Goal: Task Accomplishment & Management: Complete application form

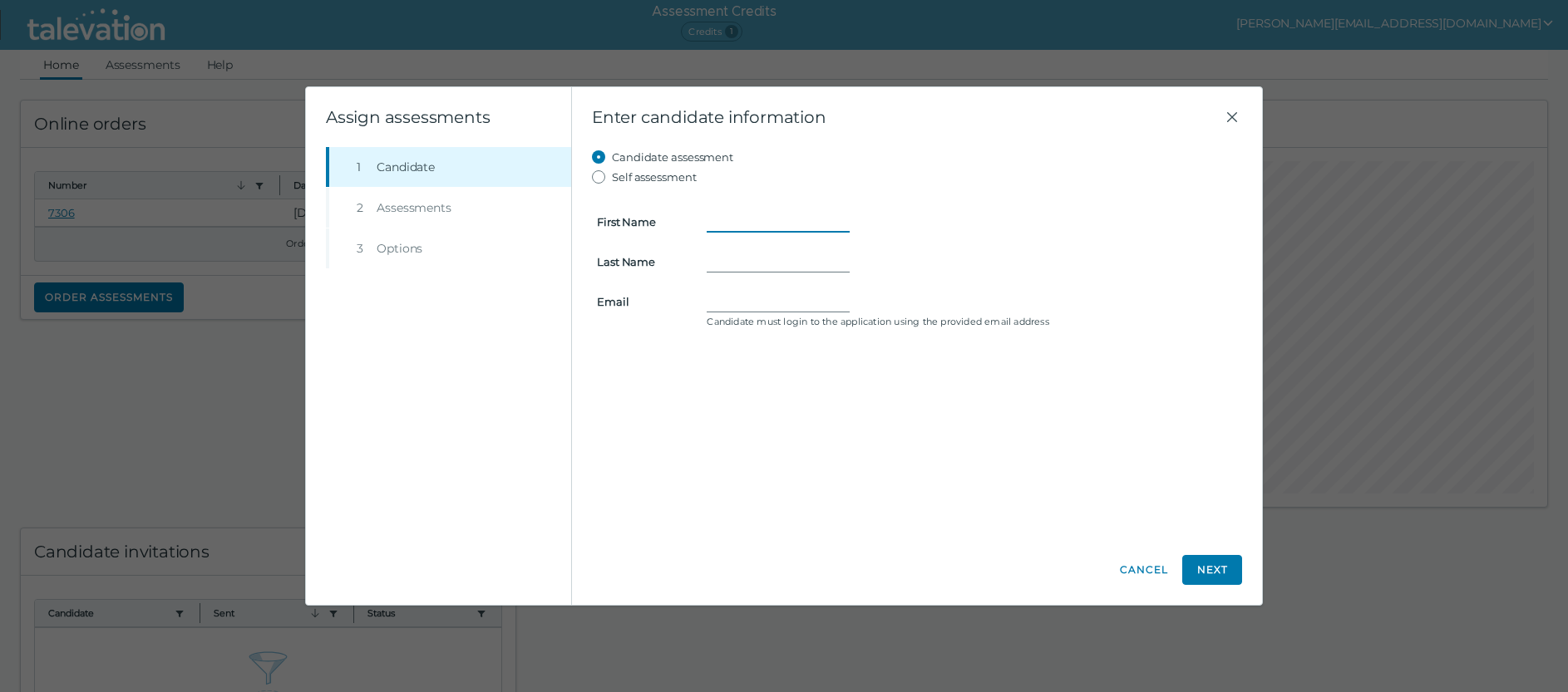
paste input "[PERSON_NAME]"
type input "[PERSON_NAME]"
paste input "[PERSON_NAME]"
type input "Steuck"
paste input "CSTEUCK09@GMAIL.COM"
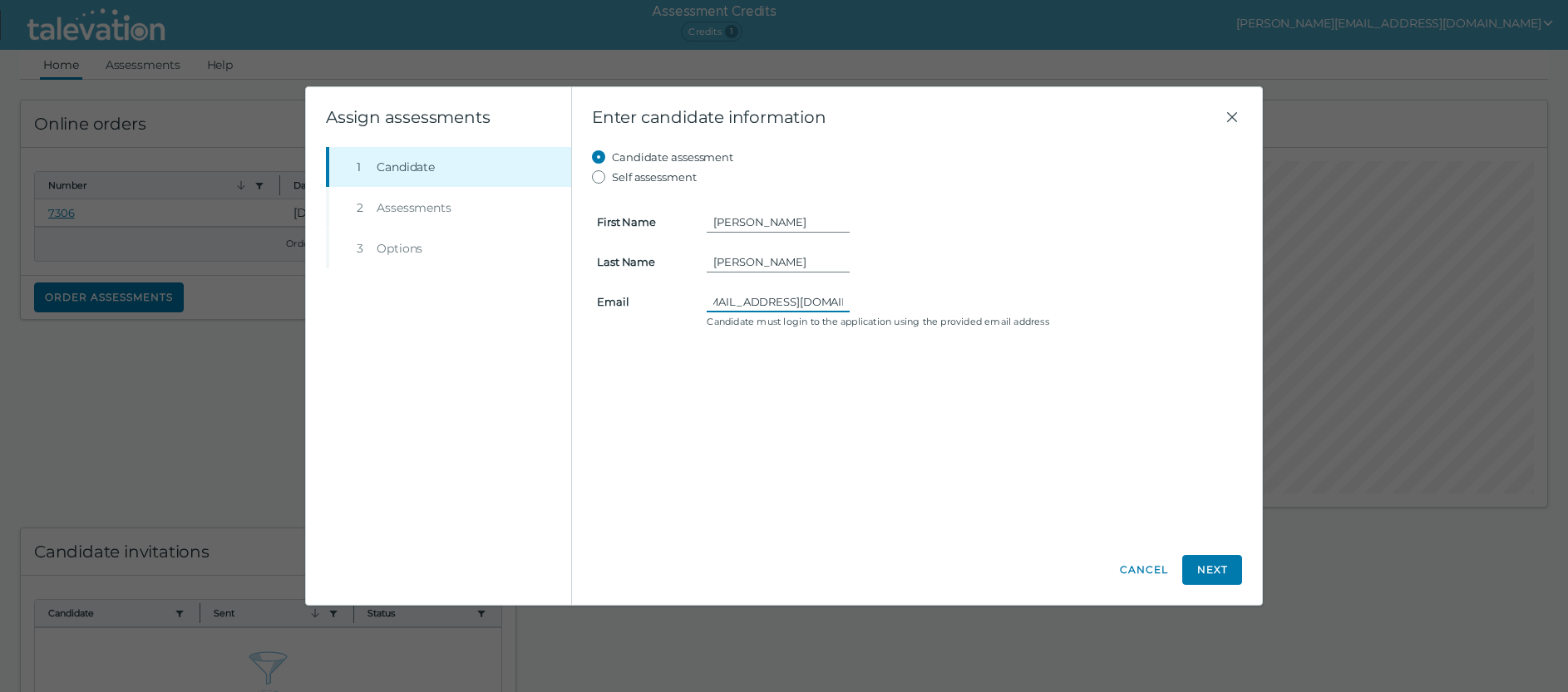
scroll to position [0, 16]
drag, startPoint x: 714, startPoint y: 302, endPoint x: 1079, endPoint y: 307, distance: 365.0
click at [1079, 307] on div "CSTEUCK09@GMAIL.COM" at bounding box center [971, 302] width 530 height 20
type input "C"
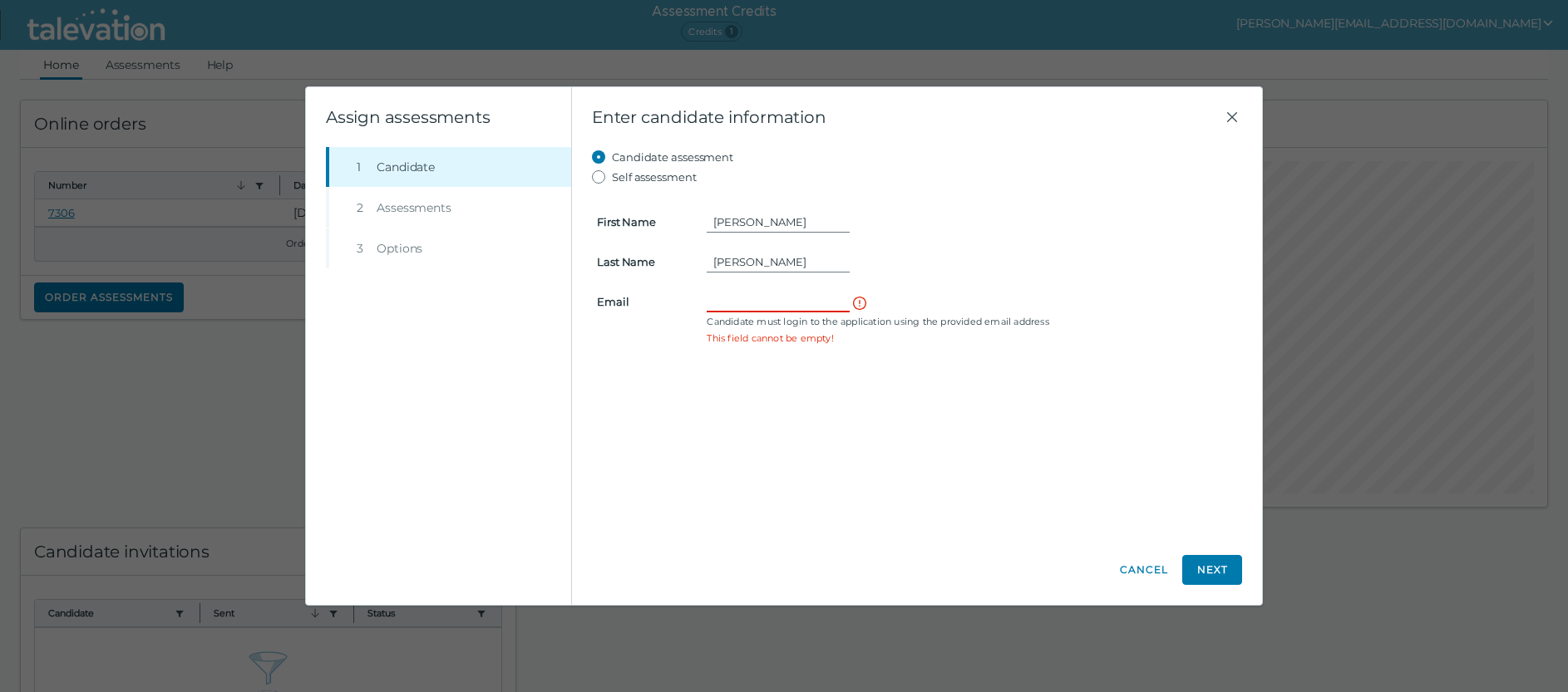
click at [723, 298] on input "Email" at bounding box center [778, 302] width 143 height 20
paste input "CSTEUCK09@GMAIL.COM"
type input "CSTEUCK09@GMAIL.COM"
click at [1221, 574] on button "Next" at bounding box center [1211, 569] width 60 height 30
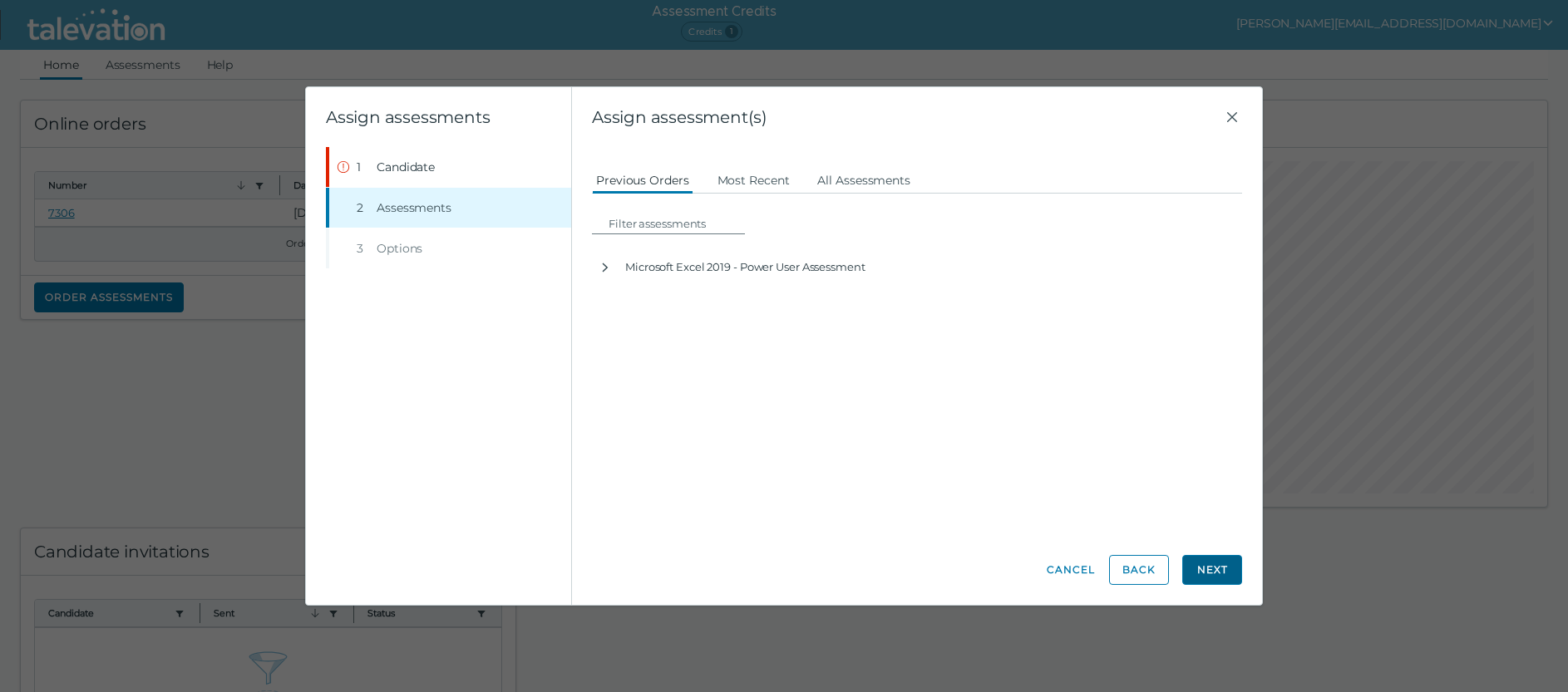
click at [1210, 559] on button "Next" at bounding box center [1211, 569] width 60 height 30
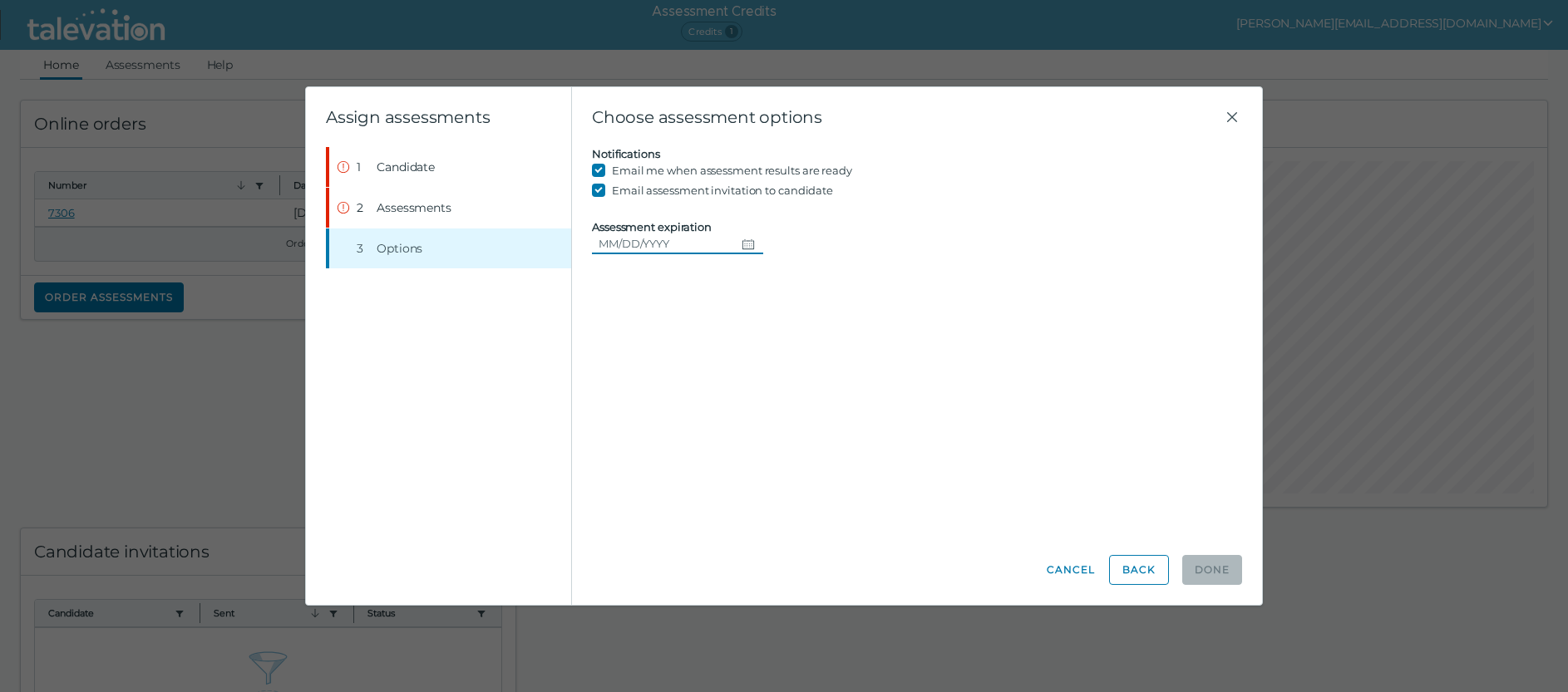
click at [742, 244] on icon "Choose date" at bounding box center [748, 244] width 14 height 14
click at [773, 415] on button "15" at bounding box center [770, 412] width 30 height 30
type input "08/15/2025"
click at [751, 263] on div "Candidate assessment Self assessment First Name Christopher Last Name Steuck Em…" at bounding box center [916, 341] width 650 height 388
click at [597, 188] on input "Email assessment invitation to candidate" at bounding box center [602, 190] width 20 height 20
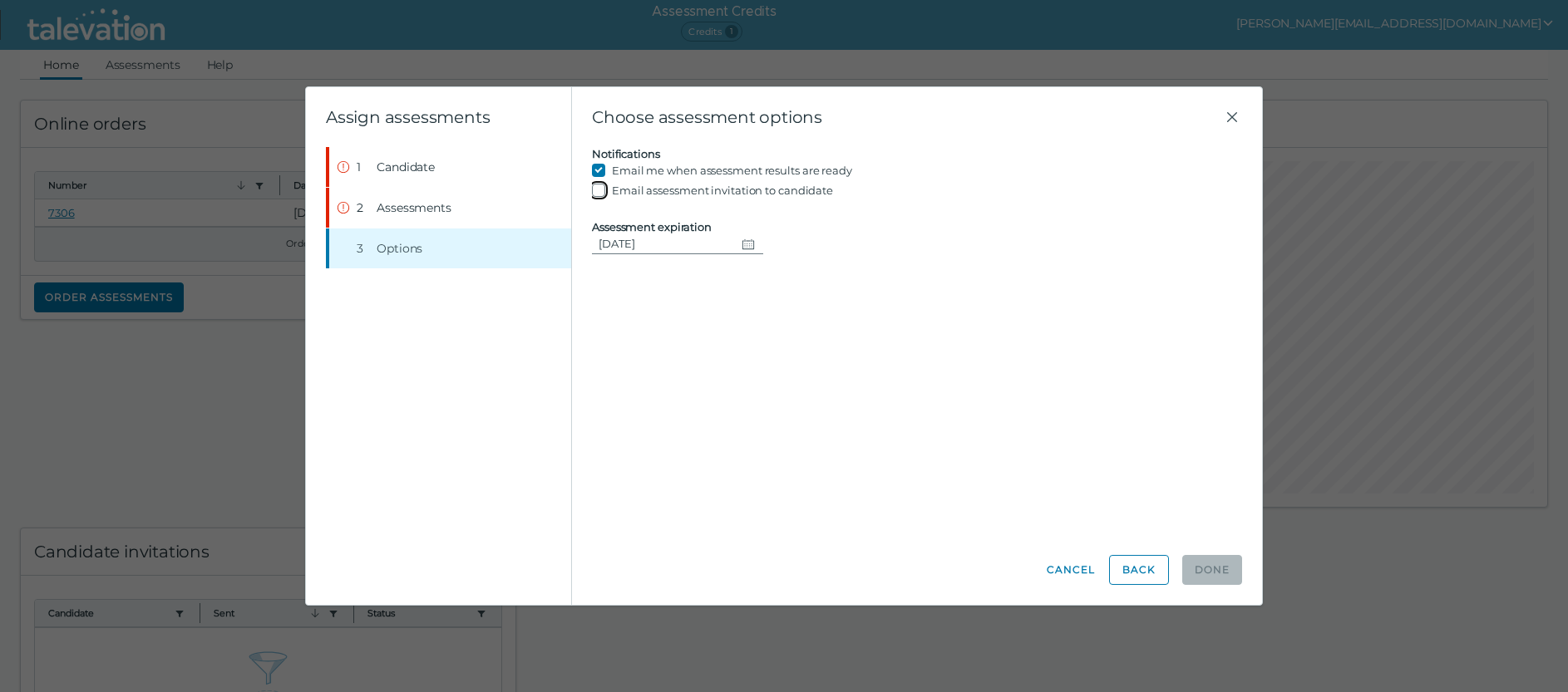
click at [597, 188] on input "Email assessment invitation to candidate" at bounding box center [602, 190] width 20 height 20
checkbox input "true"
click at [597, 175] on input "Email me when assessment results are ready" at bounding box center [602, 171] width 20 height 20
click at [597, 174] on input "Email me when assessment results are ready" at bounding box center [602, 171] width 20 height 20
checkbox input "true"
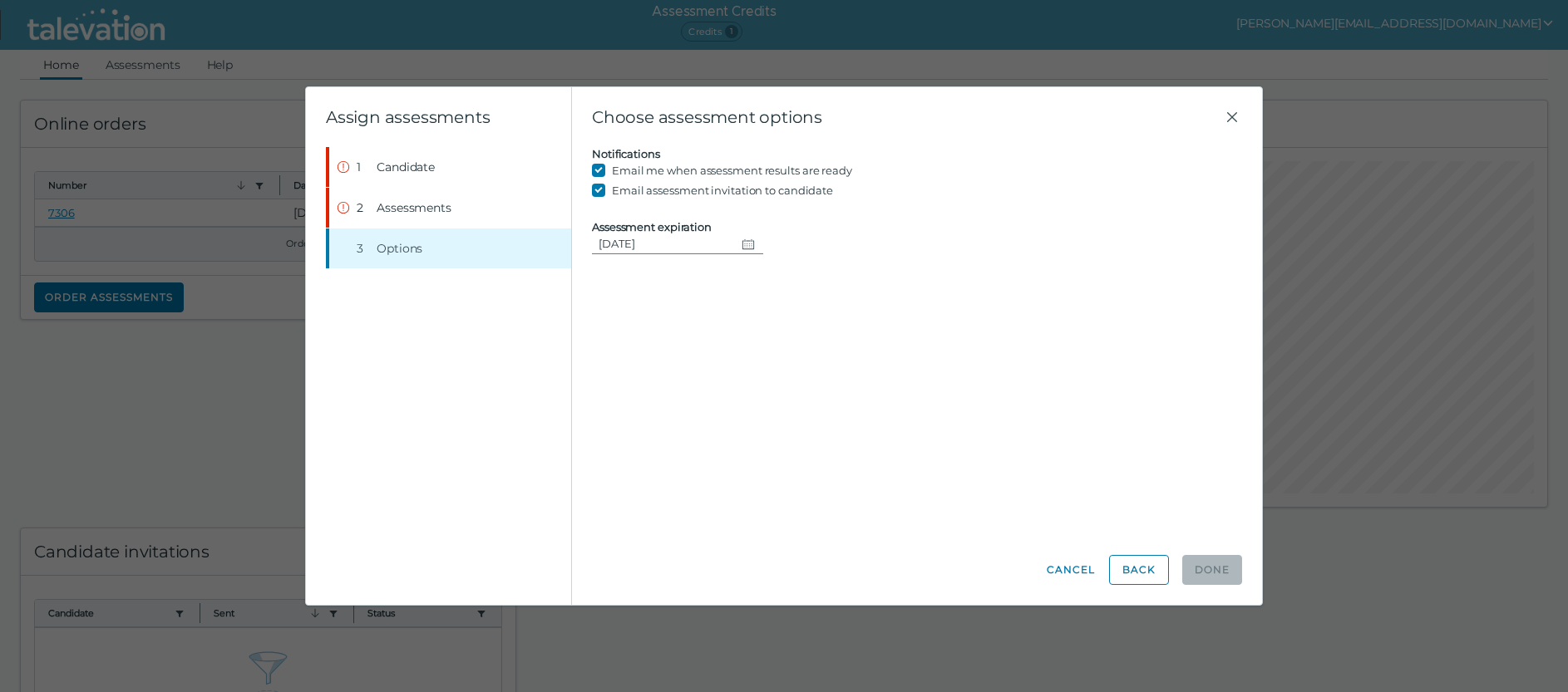
click at [684, 280] on div "Candidate assessment Self assessment First Name Christopher Last Name Steuck Em…" at bounding box center [916, 341] width 650 height 388
click at [741, 244] on icon "Change date, 08/15/2025" at bounding box center [748, 244] width 14 height 14
click at [773, 418] on button "15" at bounding box center [770, 412] width 30 height 30
click at [1124, 575] on button "Back" at bounding box center [1139, 569] width 60 height 30
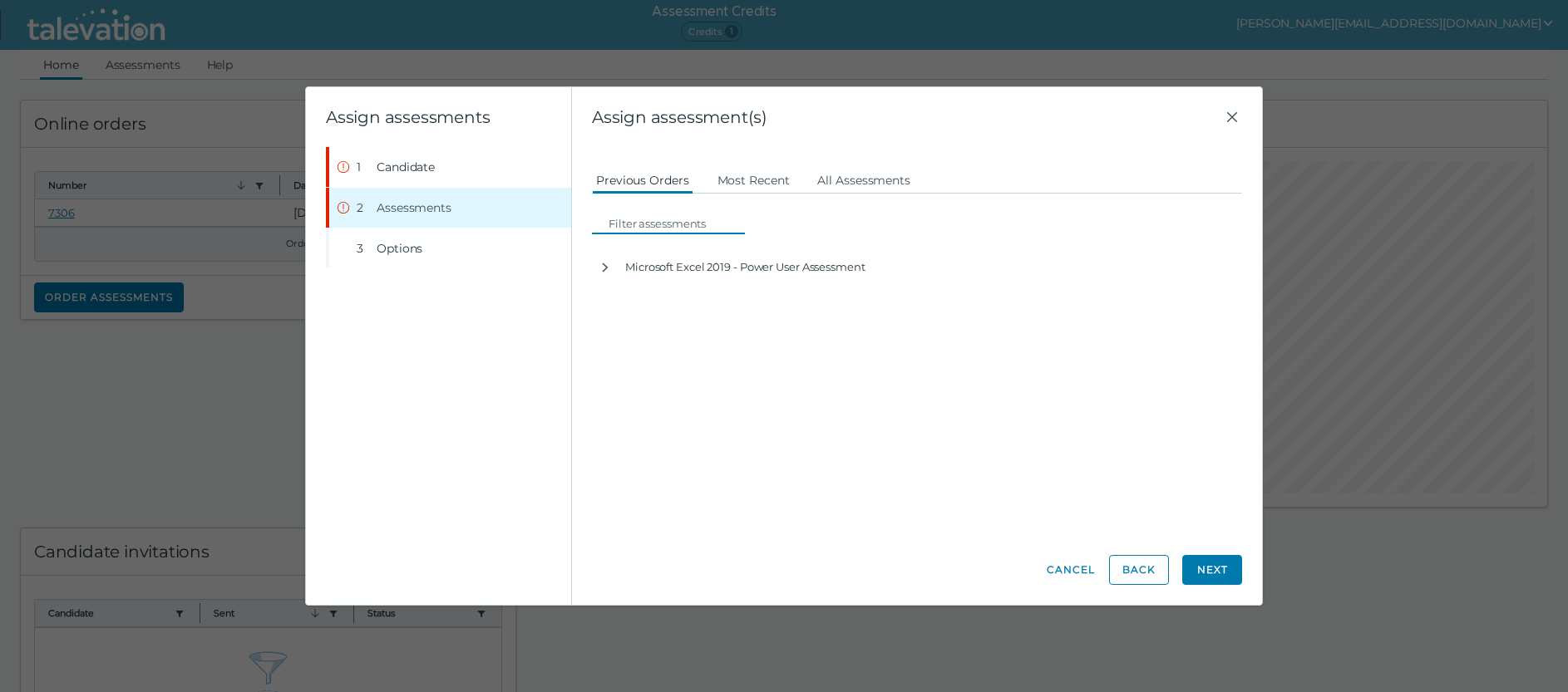
click at [657, 230] on input at bounding box center [673, 224] width 143 height 20
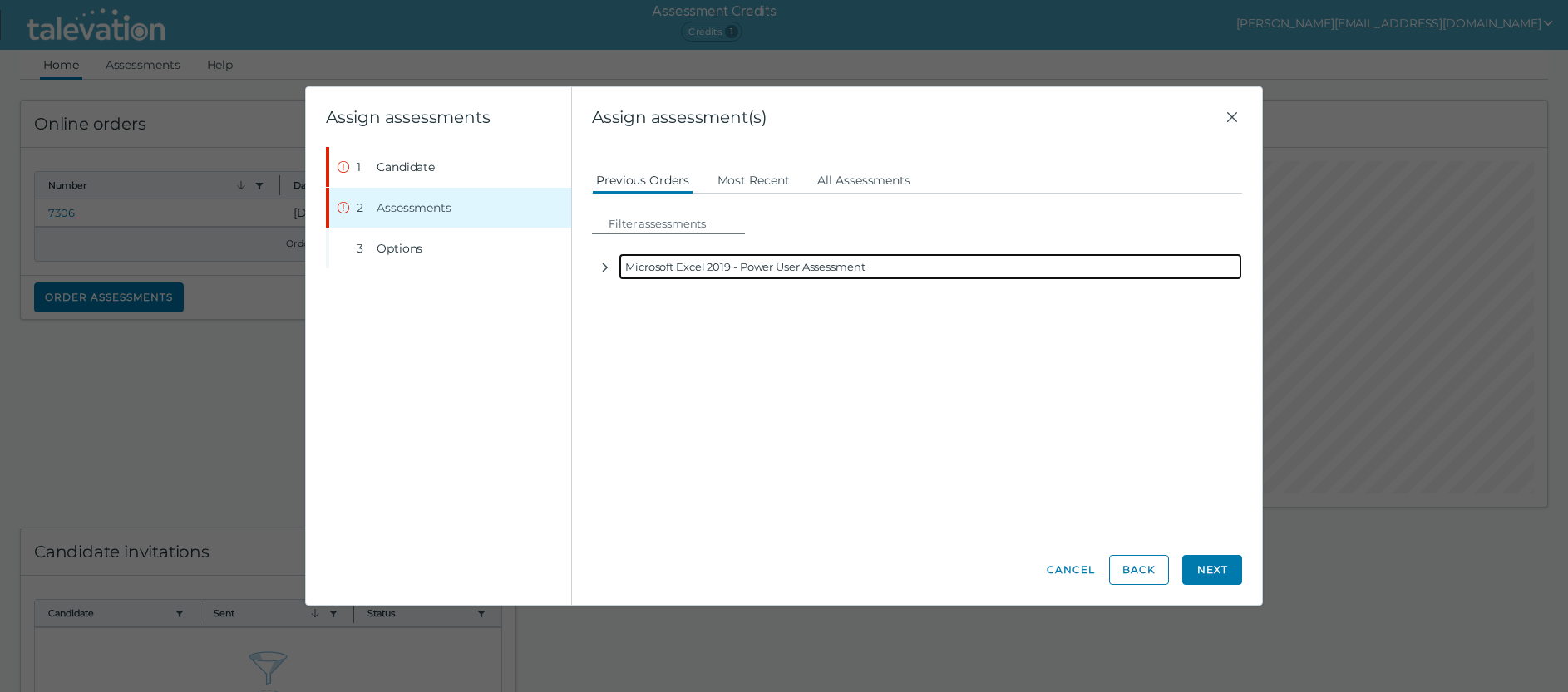
click at [667, 274] on div "Microsoft Excel 2019 - Power User Assessment" at bounding box center [931, 266] width 624 height 26
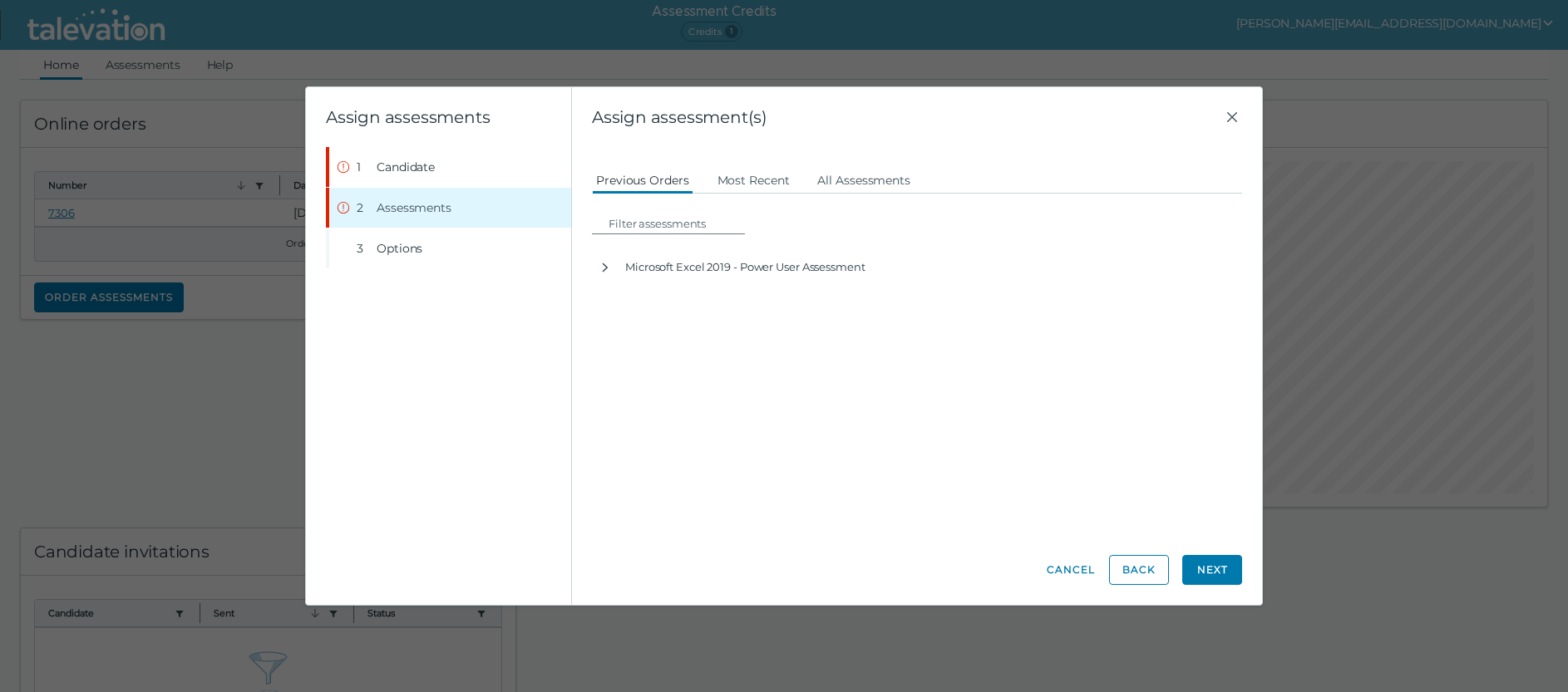
click at [953, 411] on div "Candidate assessment Self assessment First Name Christopher Last Name Steuck Em…" at bounding box center [916, 341] width 650 height 388
click at [1210, 572] on button "Next" at bounding box center [1211, 569] width 60 height 30
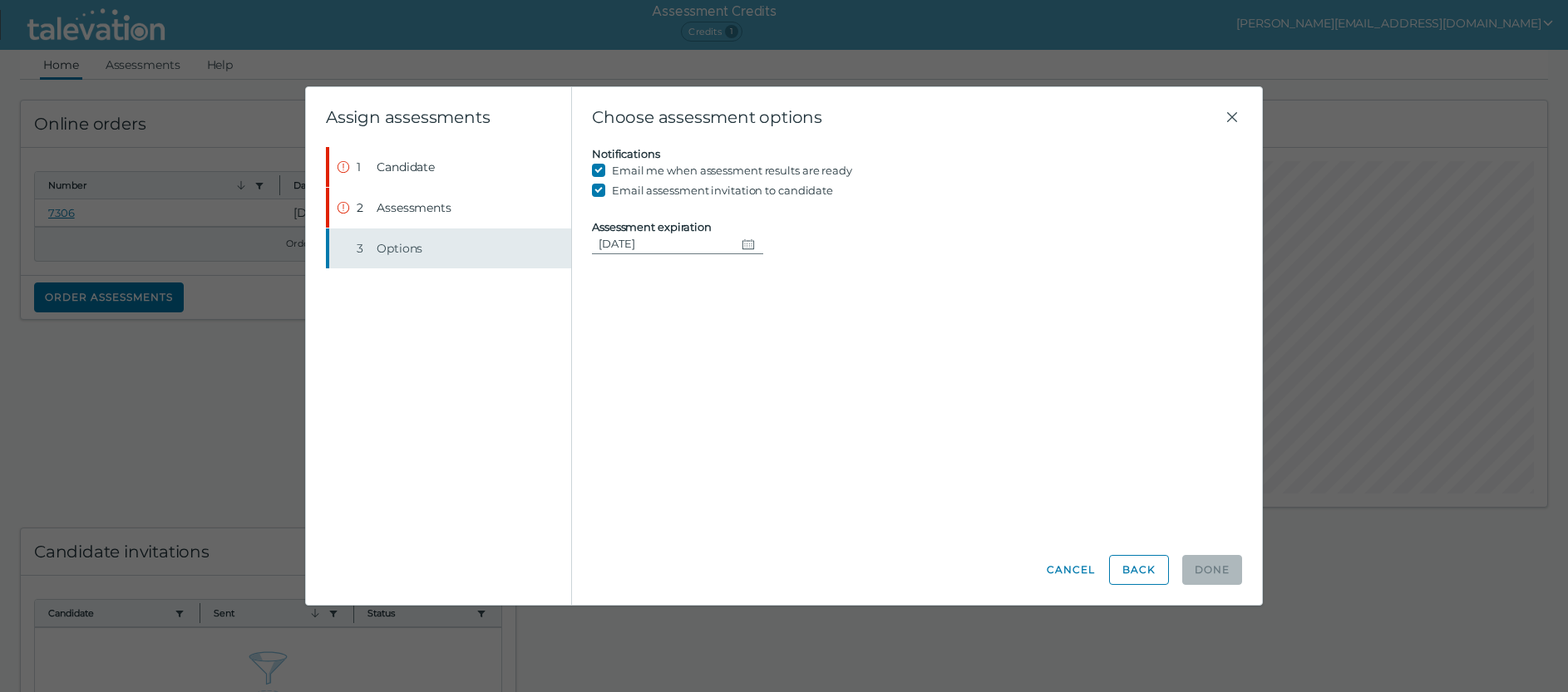
click at [374, 250] on button "Step 3 Options" at bounding box center [450, 248] width 242 height 40
click at [742, 245] on icon "Change date, 08/15/2025" at bounding box center [748, 244] width 14 height 14
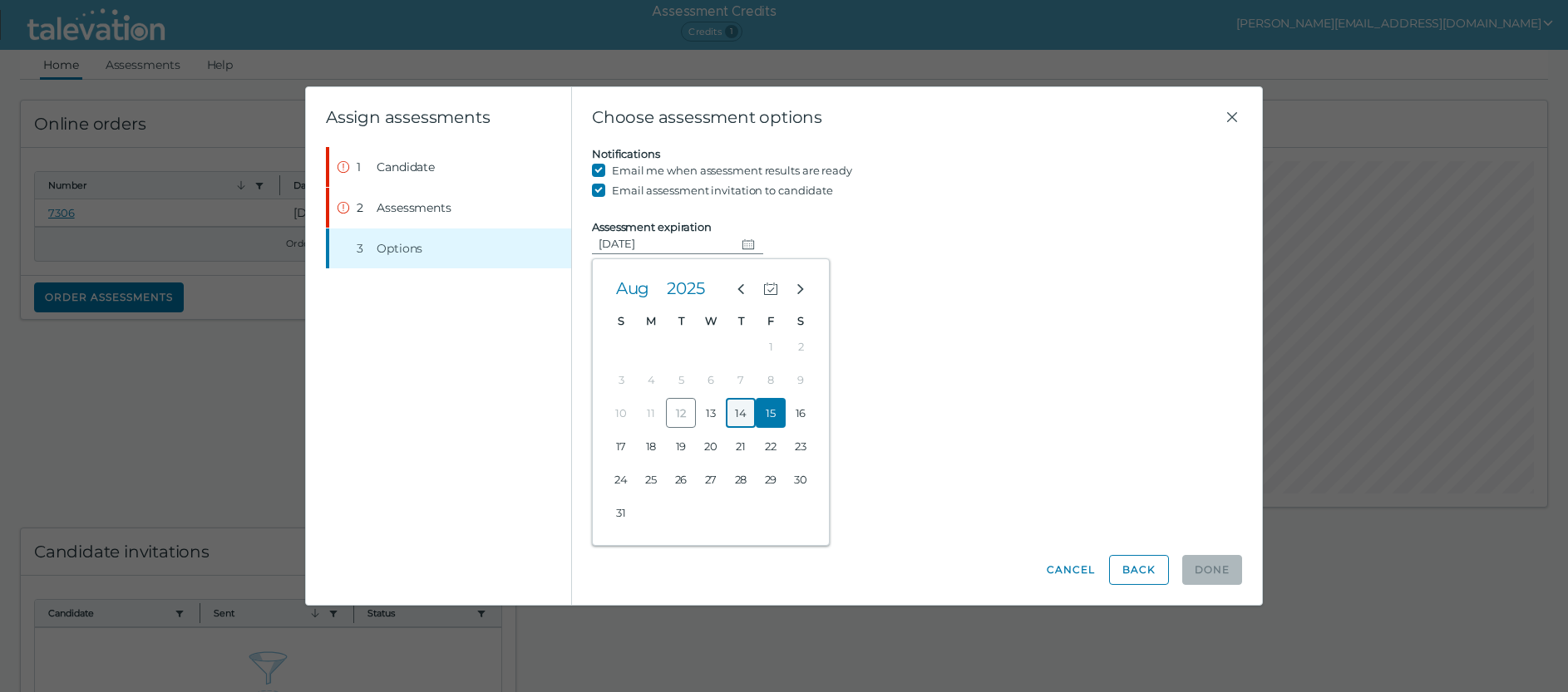
click at [738, 416] on button "14" at bounding box center [740, 412] width 30 height 30
click at [742, 245] on icon "Change date, 08/14/2025" at bounding box center [748, 243] width 12 height 10
click at [705, 411] on button "13" at bounding box center [710, 412] width 30 height 30
click at [742, 243] on icon "Change date, 08/13/2025" at bounding box center [748, 244] width 14 height 14
click at [684, 414] on clr-day "12" at bounding box center [680, 413] width 30 height 15
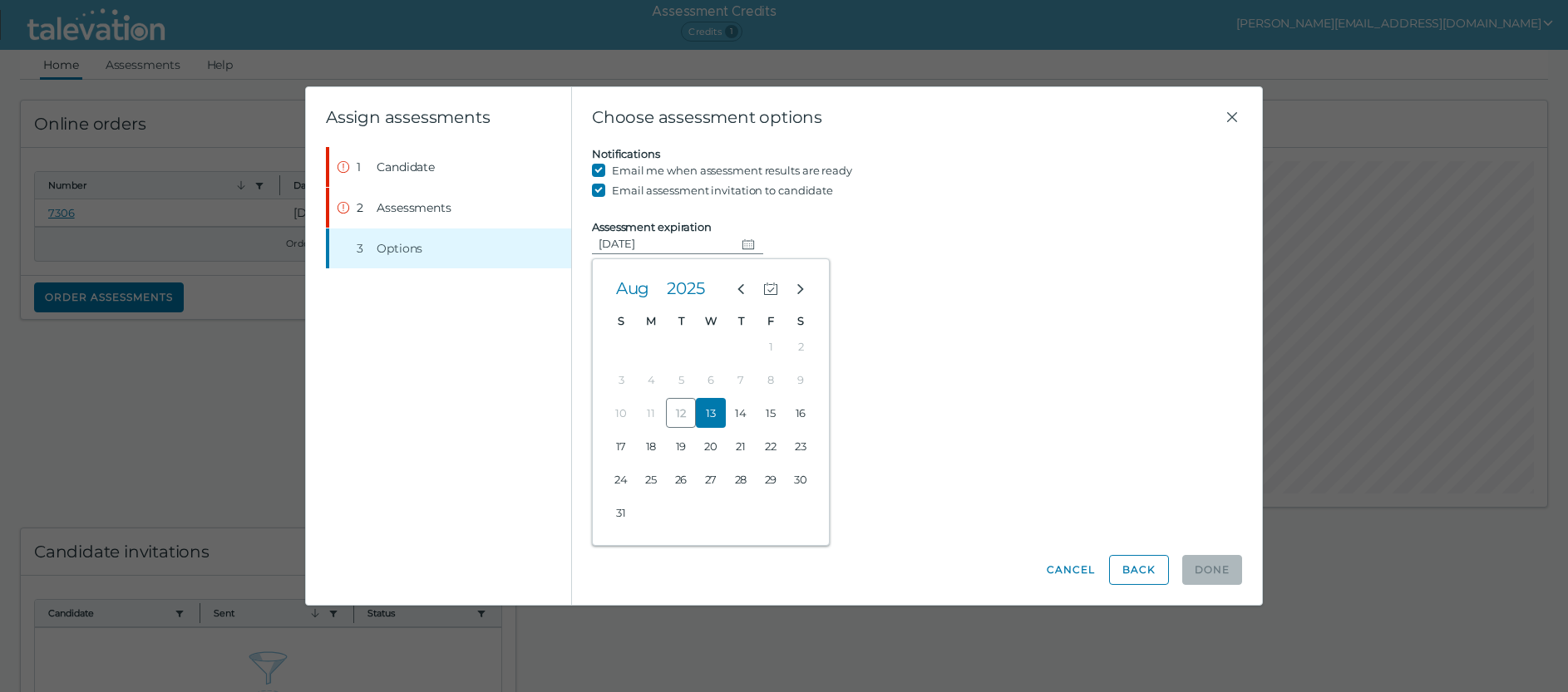
click at [947, 335] on div "Candidate assessment Self assessment First Name Christopher Last Name Steuck Em…" at bounding box center [916, 341] width 650 height 388
click at [742, 242] on icon "Change date, 08/13/2025" at bounding box center [748, 244] width 14 height 14
click at [651, 444] on button "18" at bounding box center [650, 445] width 30 height 30
click at [741, 247] on icon "Change date, 08/18/2025" at bounding box center [748, 244] width 14 height 14
click at [772, 414] on button "15" at bounding box center [770, 412] width 30 height 30
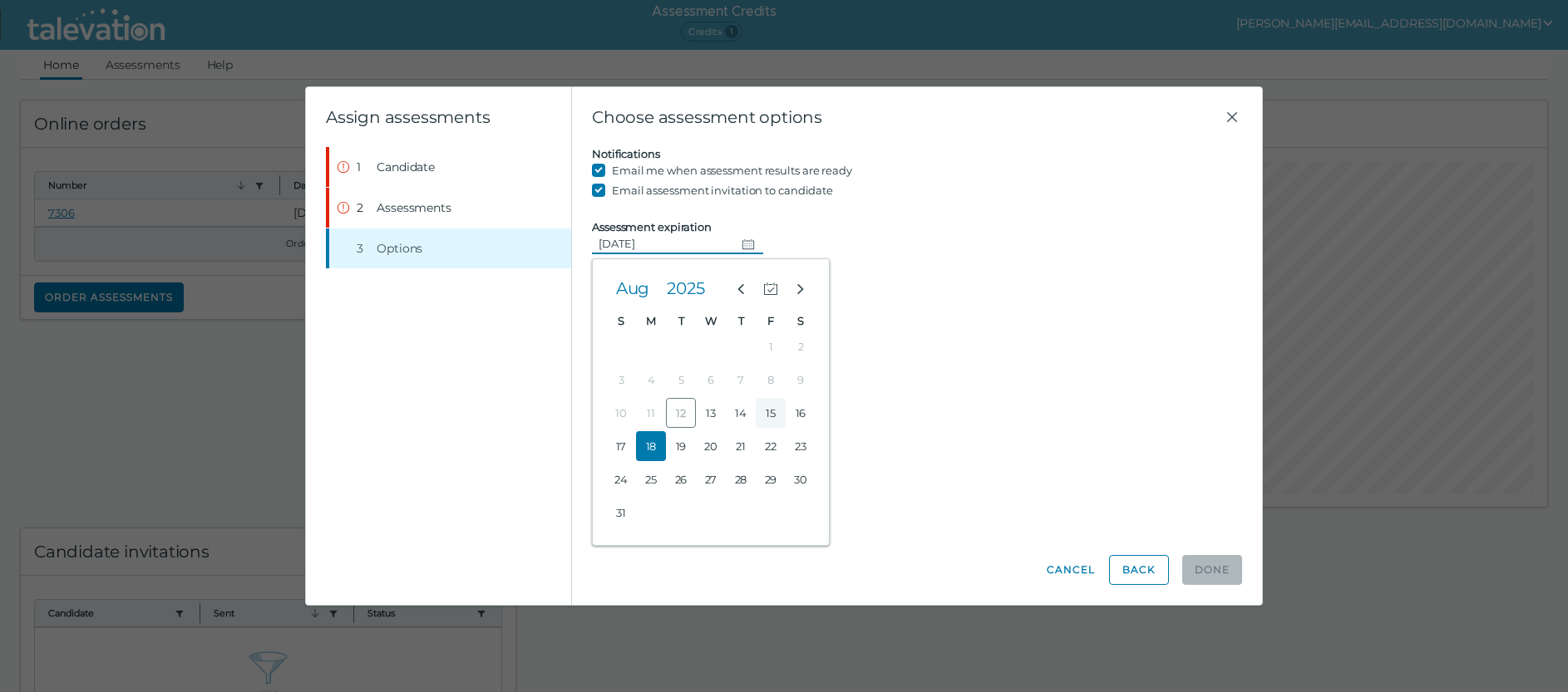
type input "08/15/2025"
click at [1236, 118] on icon "Close" at bounding box center [1232, 117] width 20 height 20
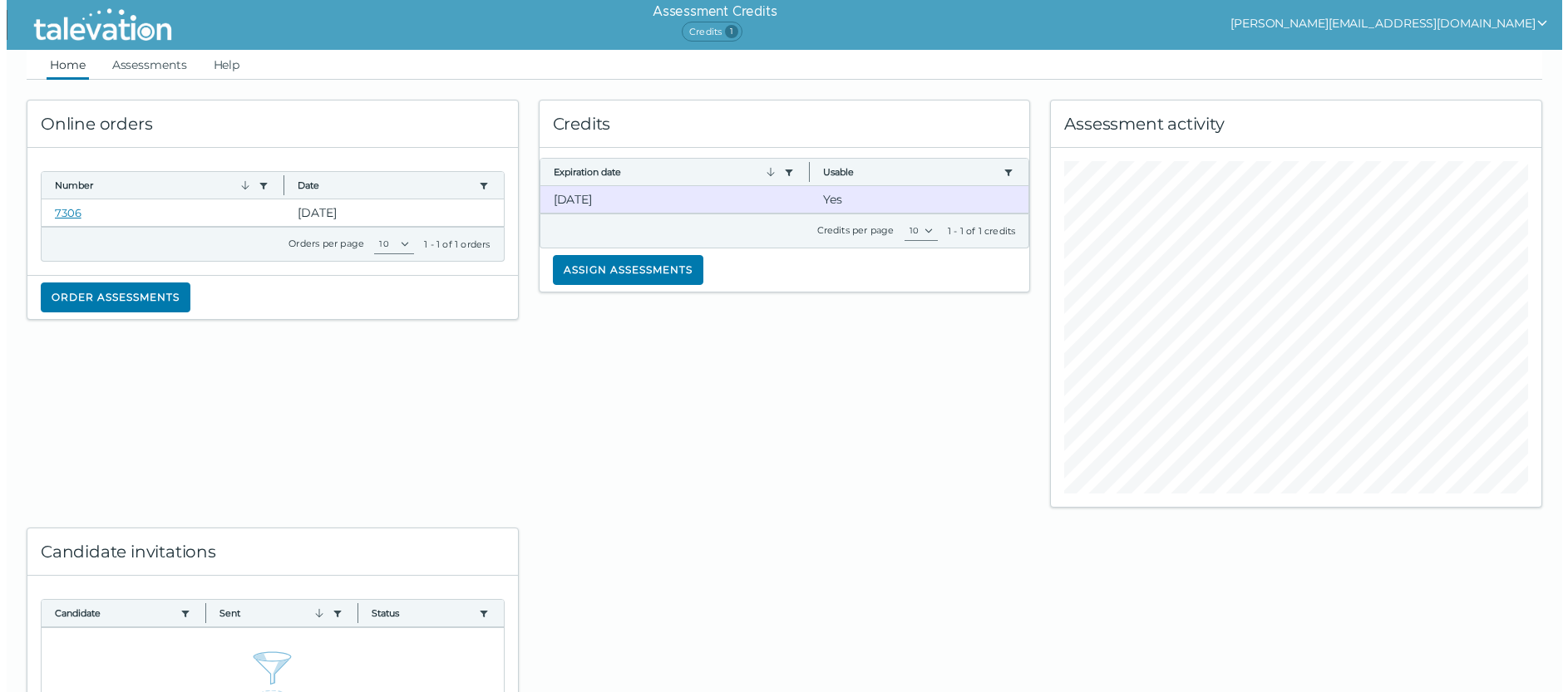
scroll to position [83, 0]
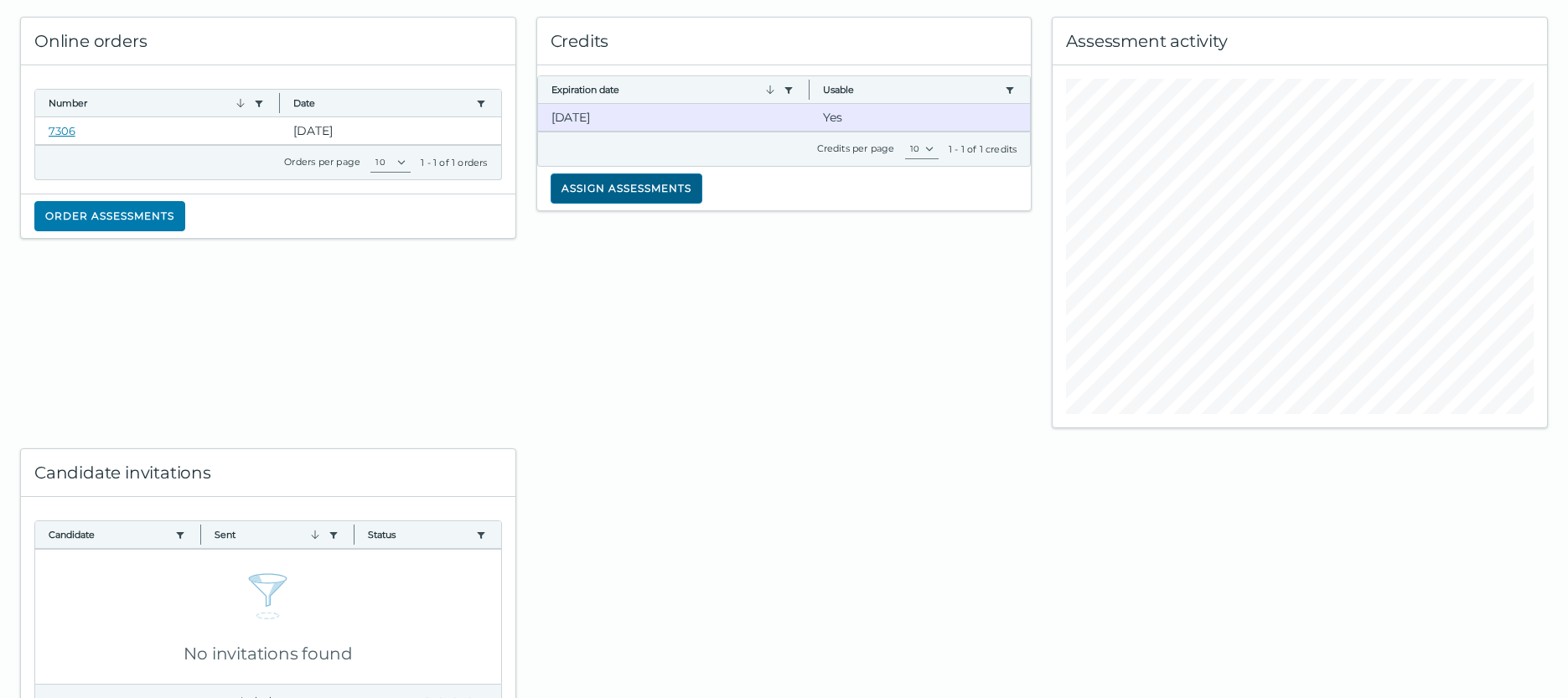
click at [618, 181] on button "Assign assessments" at bounding box center [626, 188] width 152 height 30
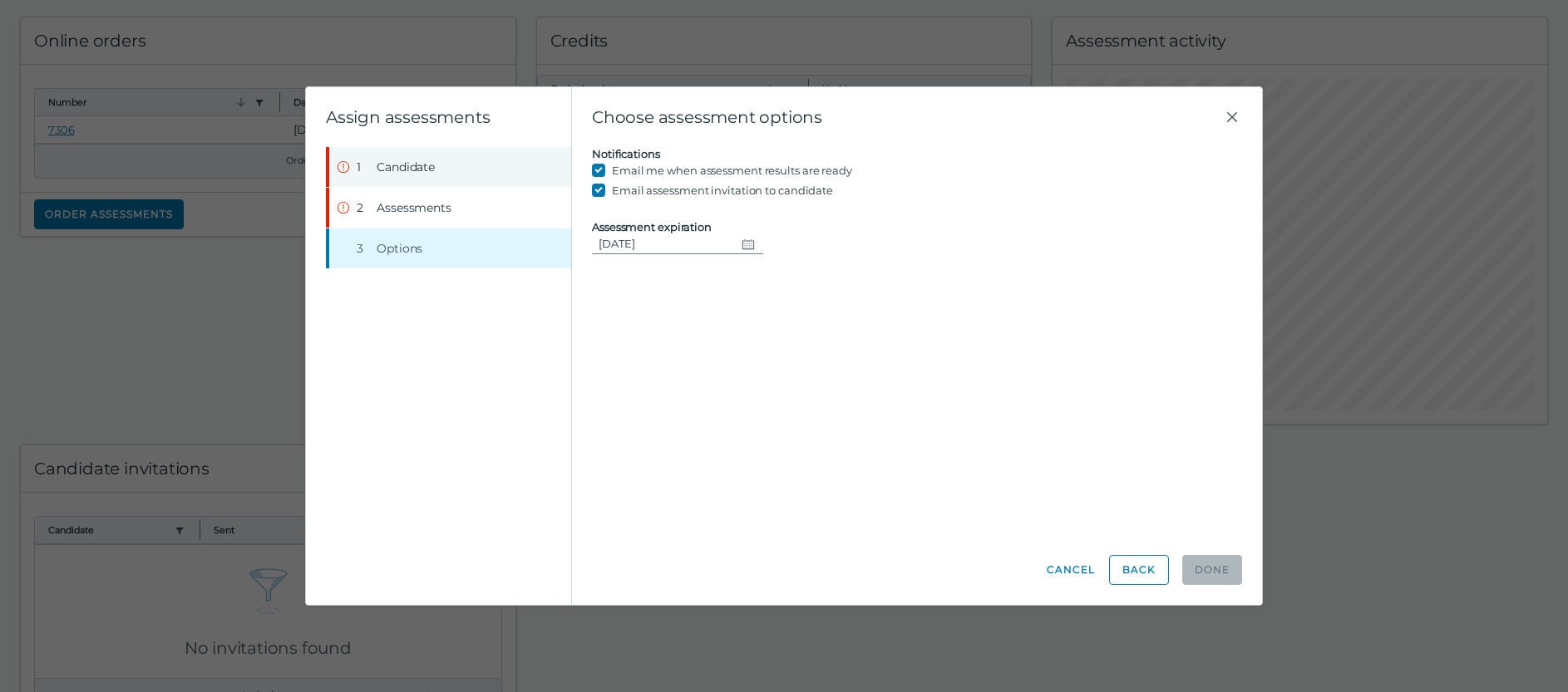
click at [391, 163] on span "Candidate" at bounding box center [405, 167] width 58 height 17
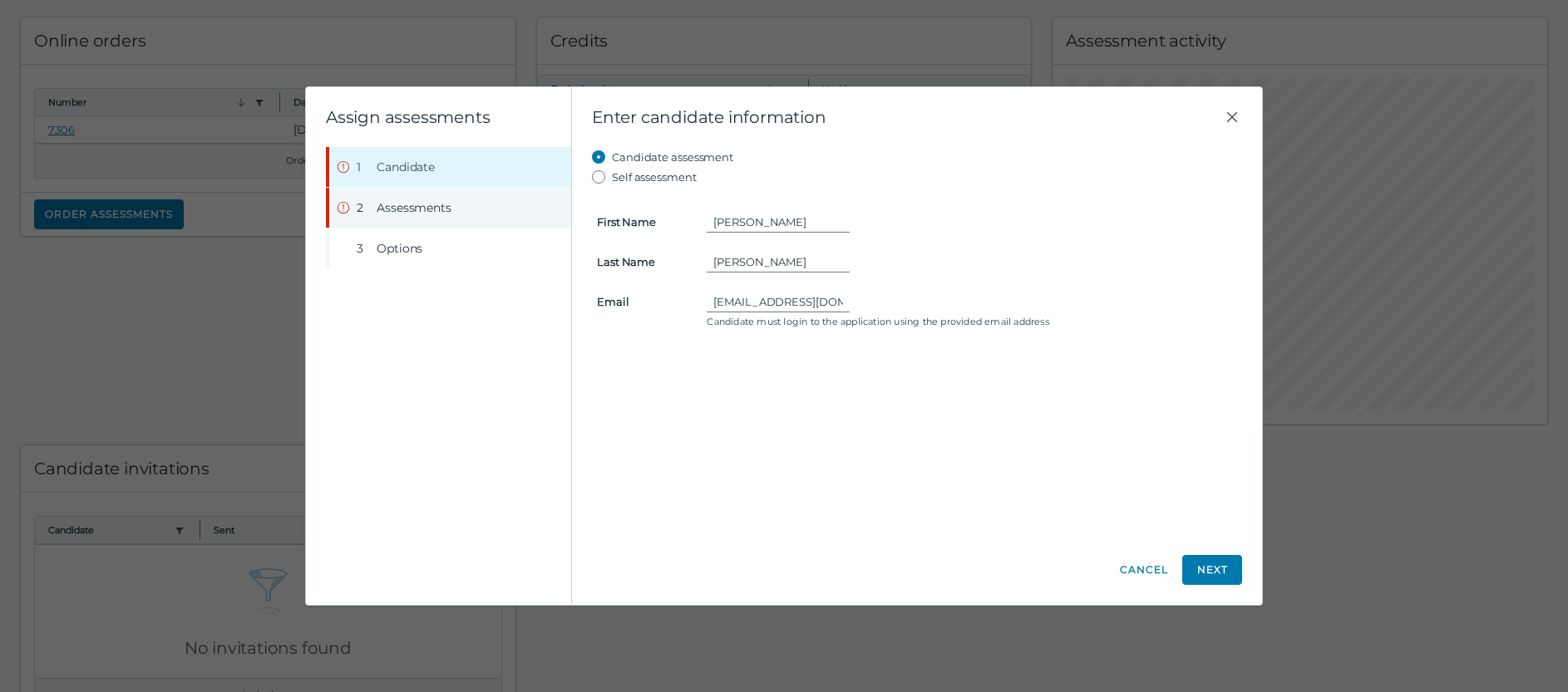
click at [387, 204] on span "Assessments" at bounding box center [413, 208] width 75 height 17
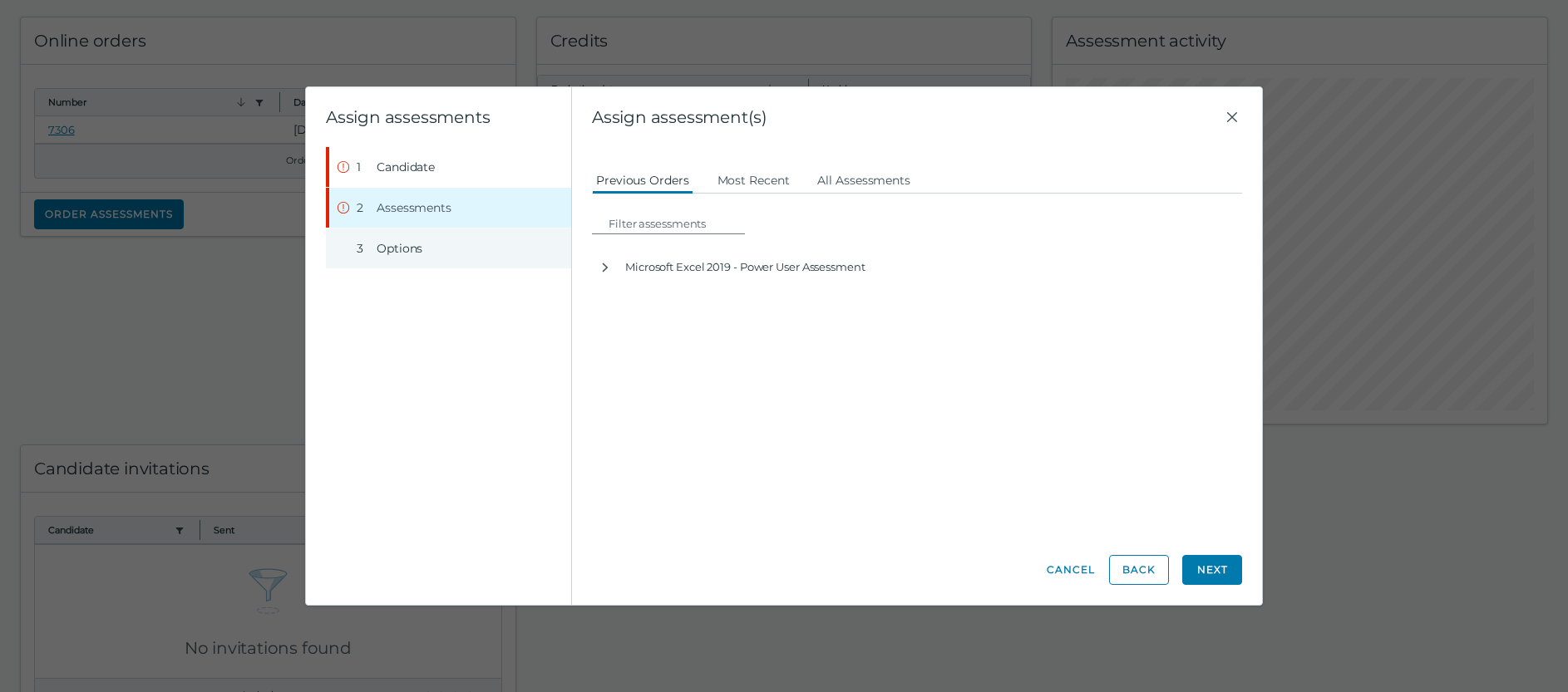
click at [393, 243] on span "Options" at bounding box center [399, 248] width 46 height 17
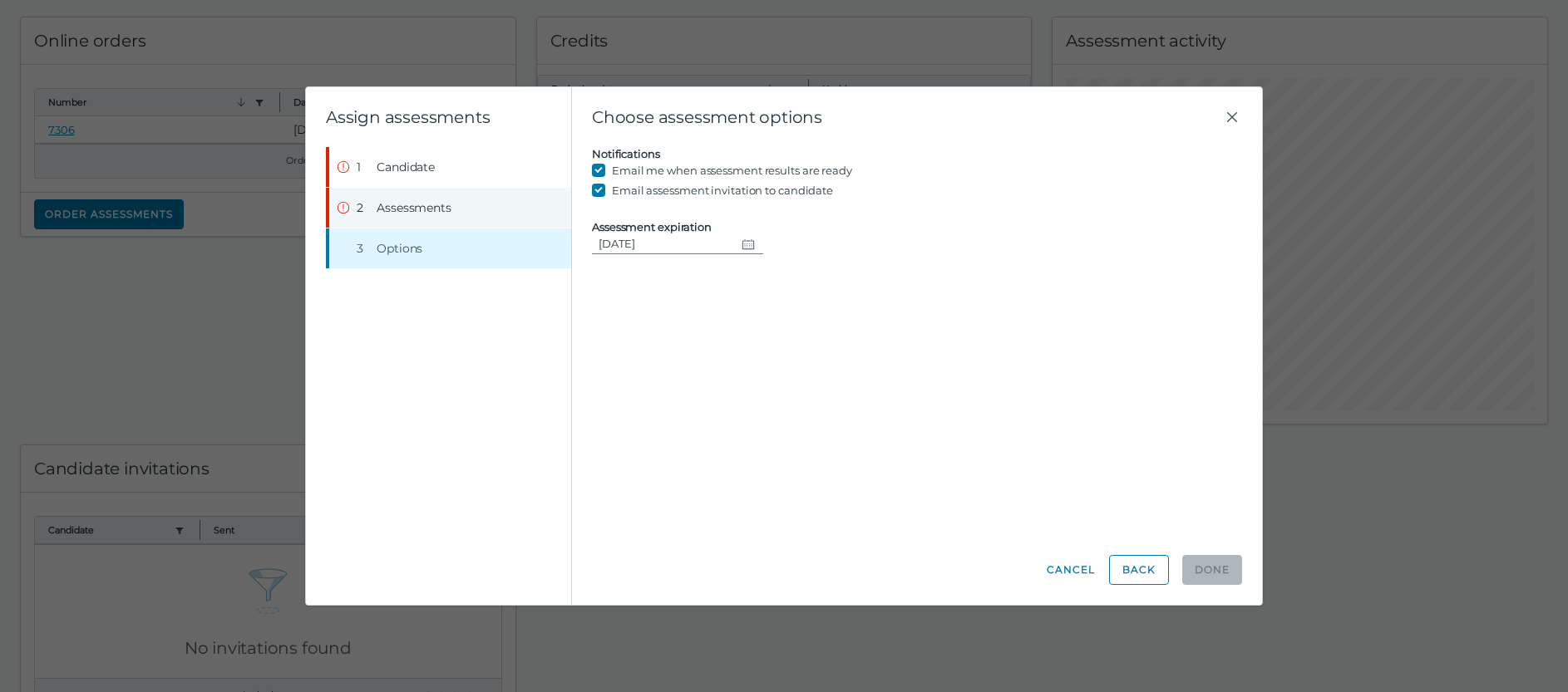
click at [406, 201] on span "Assessments" at bounding box center [413, 208] width 75 height 17
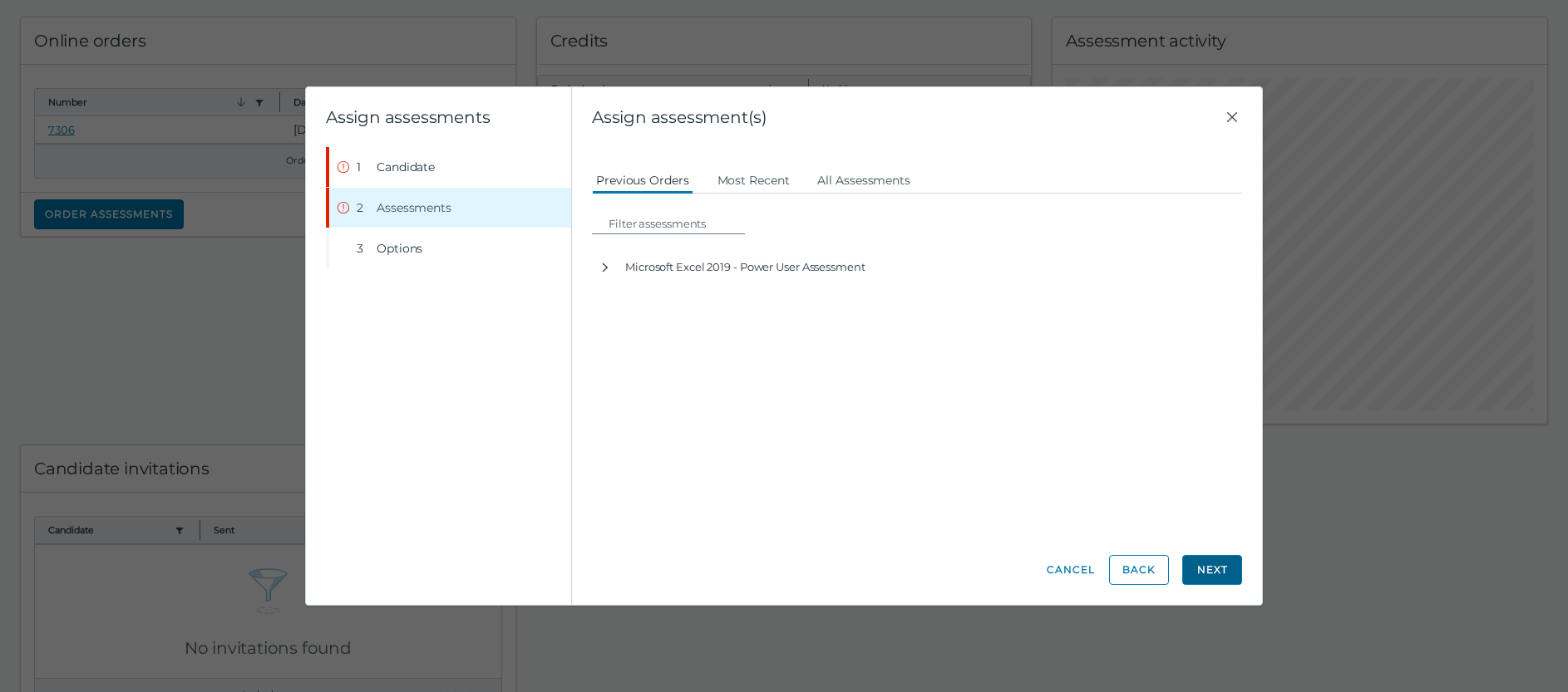
click at [1200, 574] on button "Next" at bounding box center [1211, 569] width 60 height 30
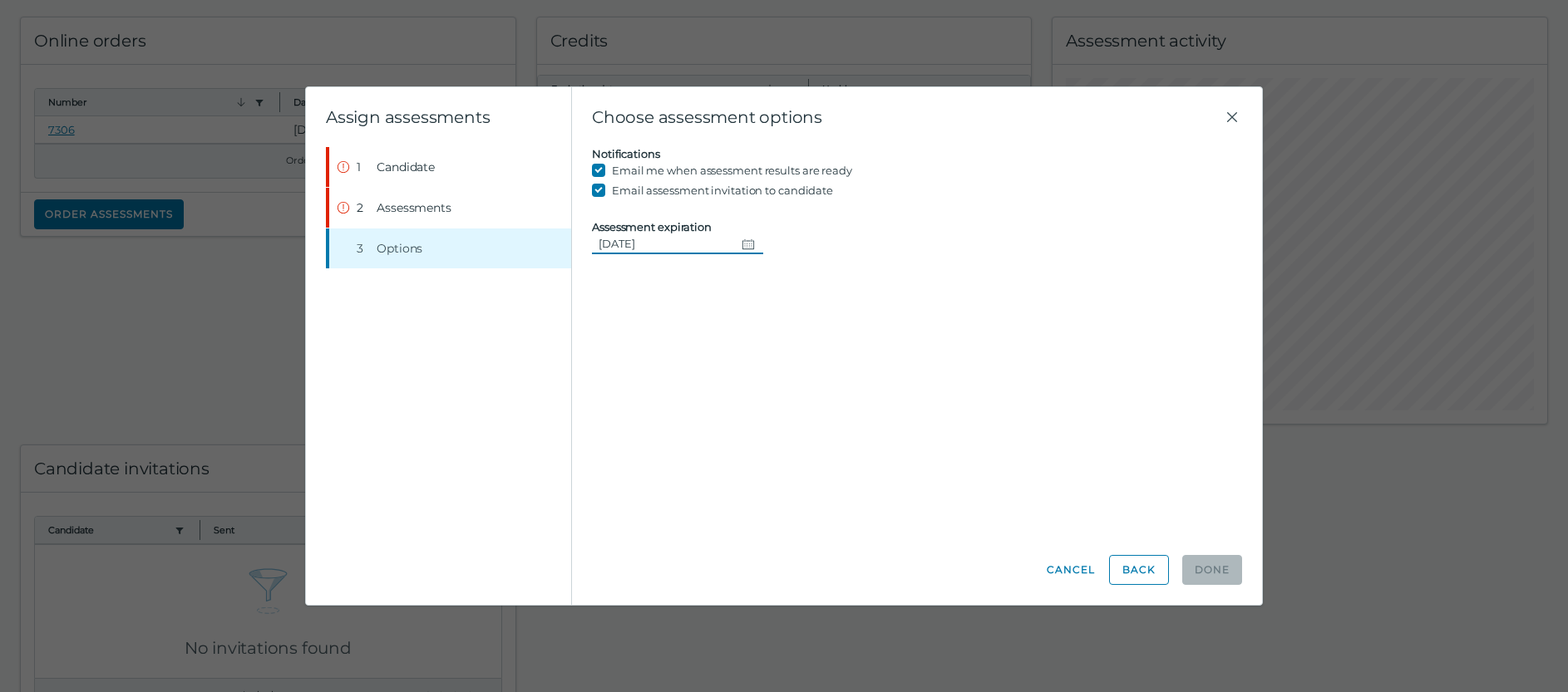
click at [743, 244] on icon "Change date, 08/15/2025" at bounding box center [748, 243] width 12 height 10
click at [768, 480] on button "29" at bounding box center [770, 479] width 30 height 30
type input "08/29/2025"
click at [746, 242] on icon "Change date, 08/29/2025" at bounding box center [748, 244] width 14 height 14
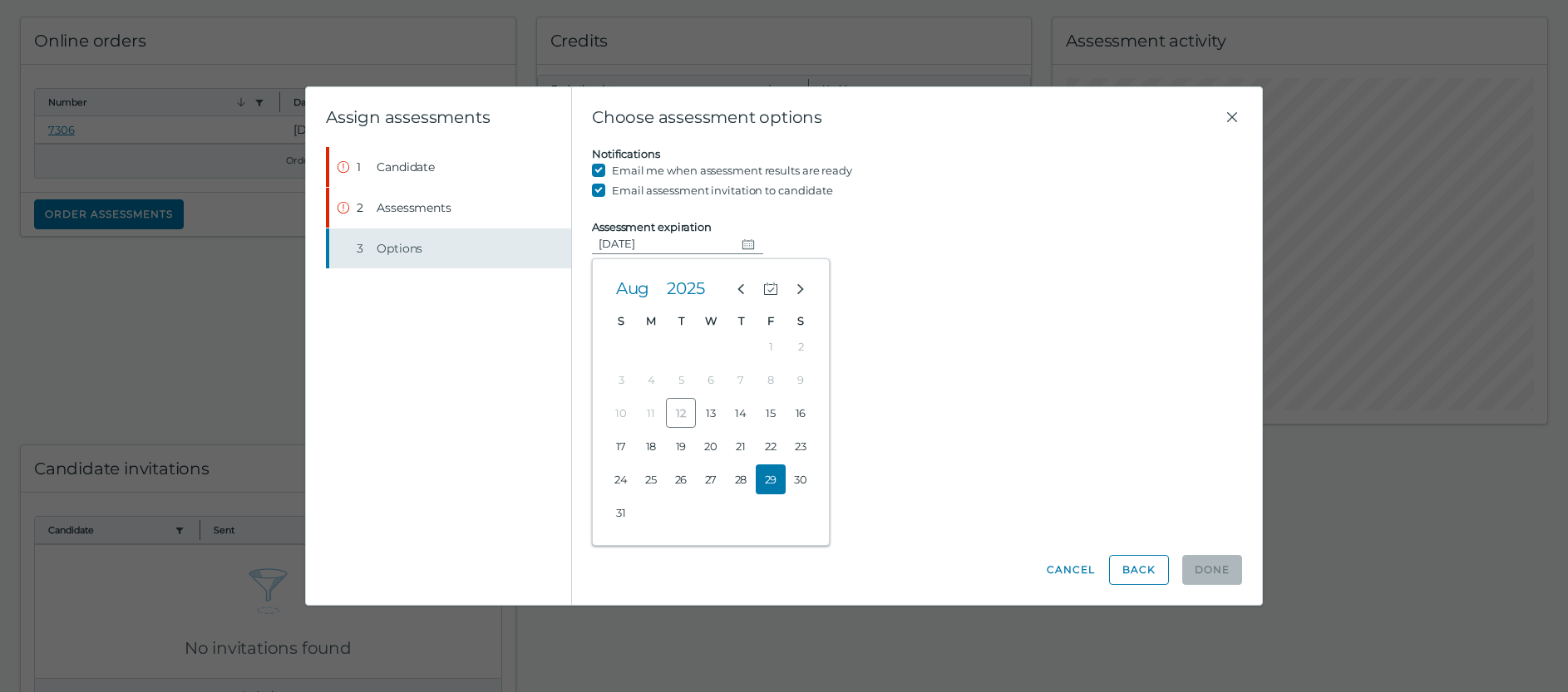
click at [362, 250] on div "3" at bounding box center [363, 248] width 14 height 17
click at [387, 247] on span "Options" at bounding box center [399, 248] width 46 height 17
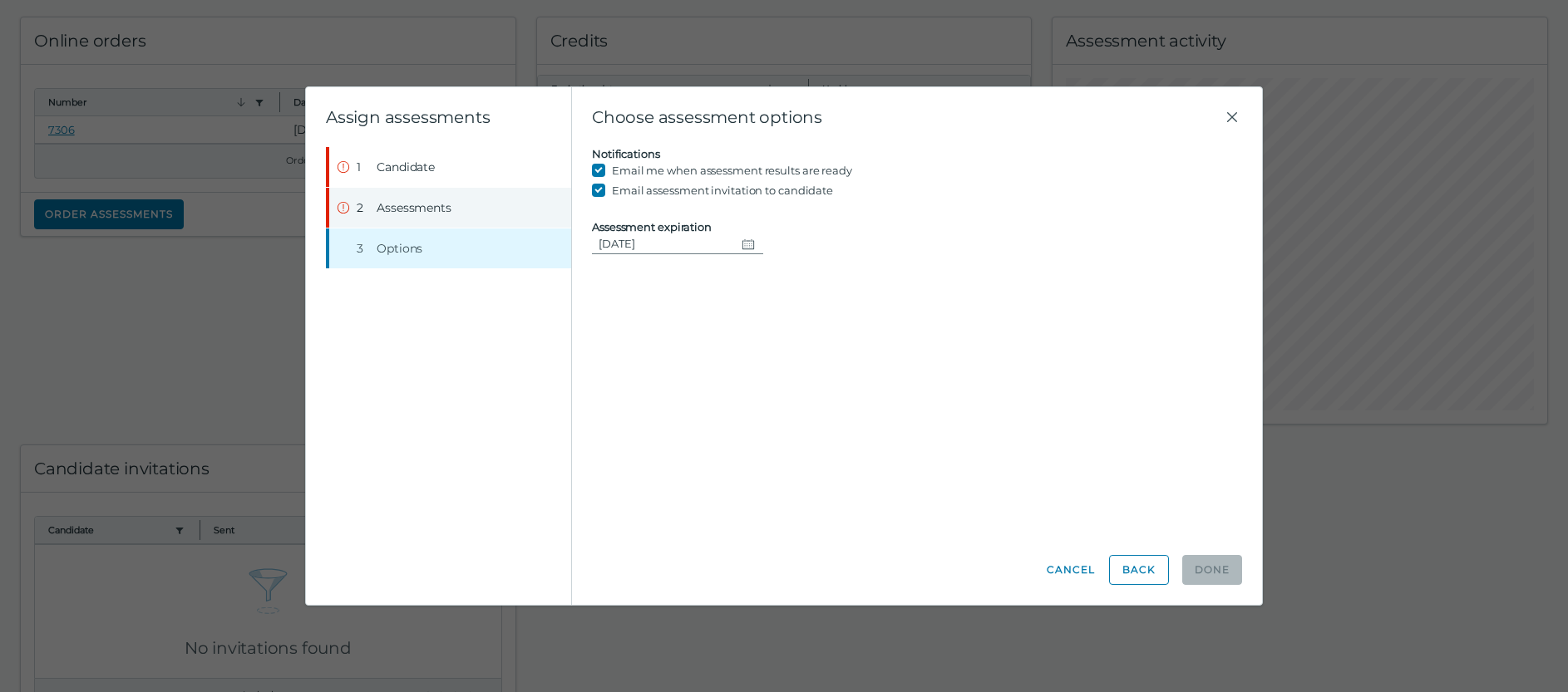
click at [381, 205] on span "Assessments" at bounding box center [413, 208] width 75 height 17
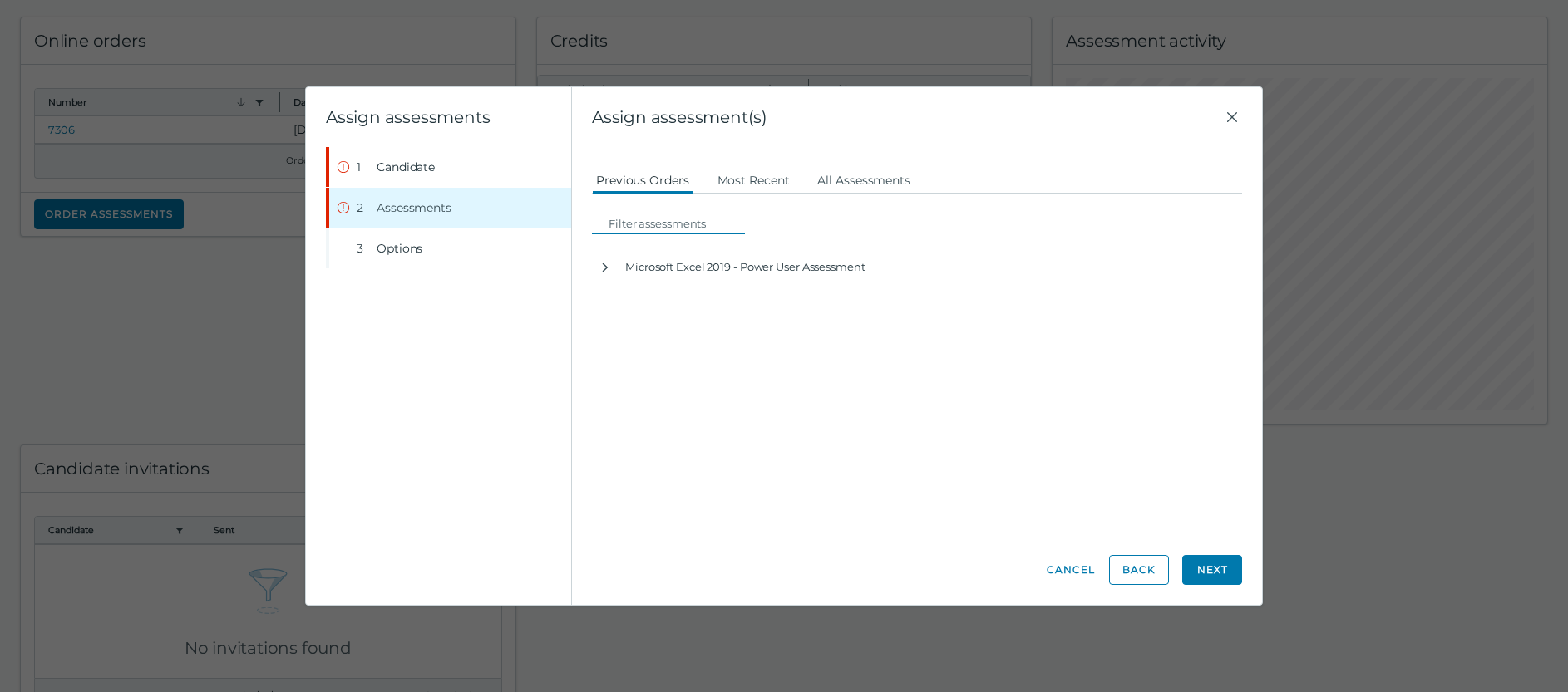
click at [647, 227] on input at bounding box center [673, 224] width 143 height 20
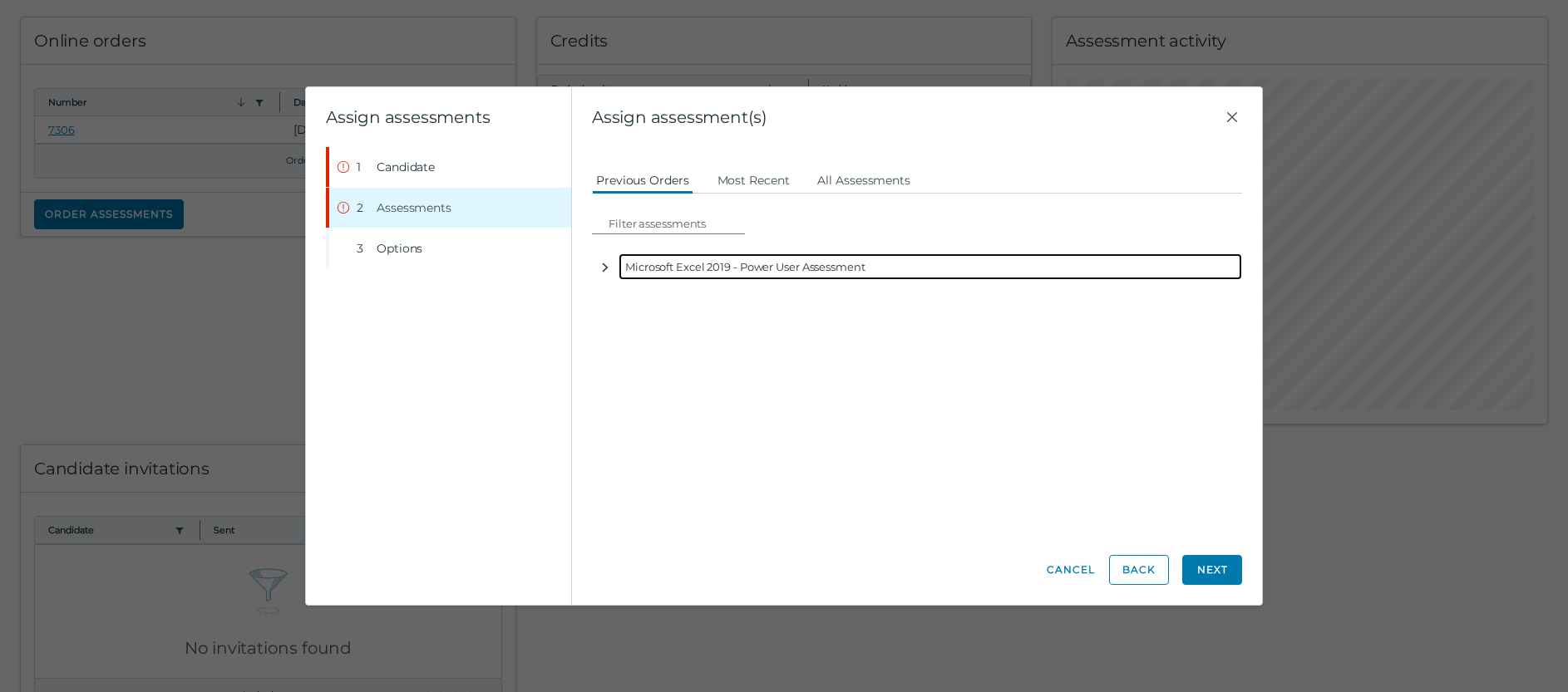
click at [606, 270] on icon "button" at bounding box center [605, 268] width 6 height 9
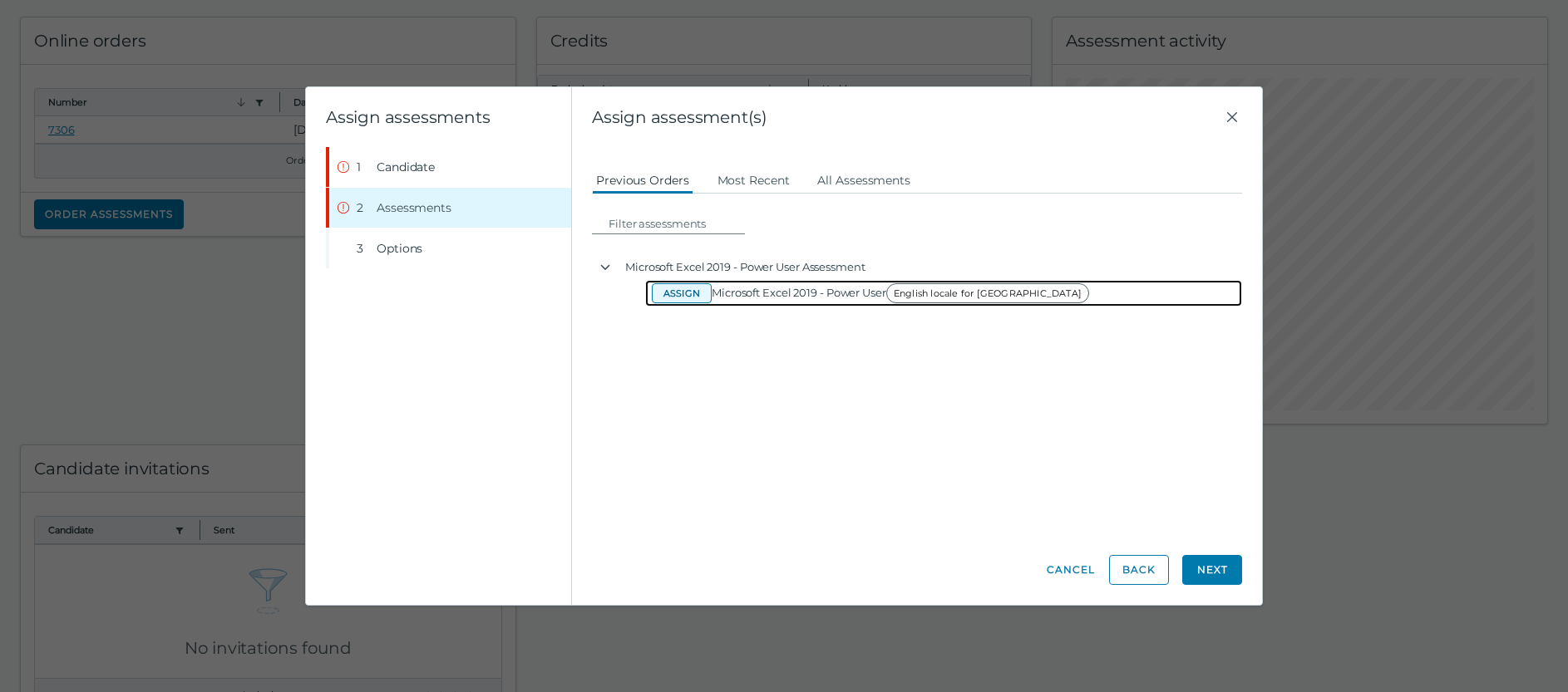
click at [691, 290] on button "Assign" at bounding box center [681, 293] width 60 height 20
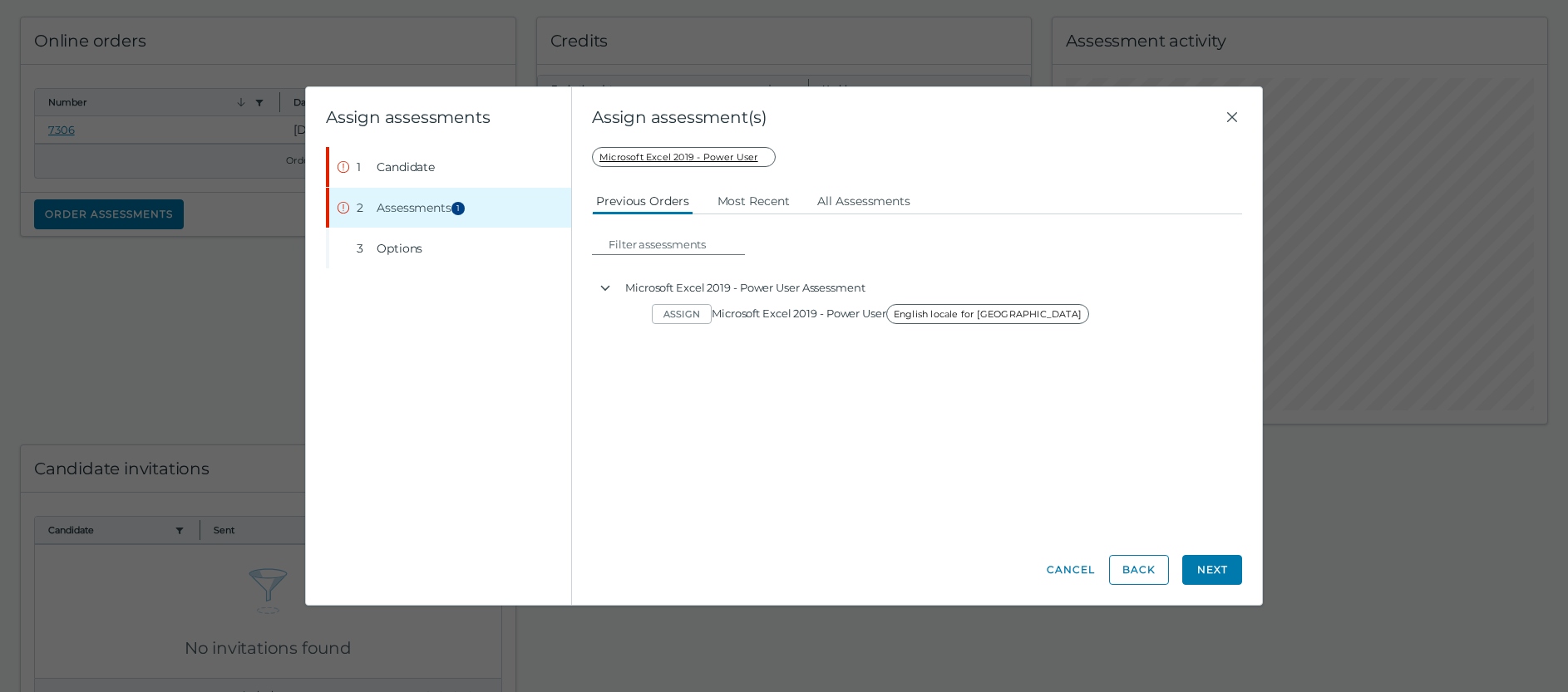
click at [801, 367] on div "Candidate assessment Self assessment First Name Christopher Last Name Steuck Em…" at bounding box center [916, 341] width 650 height 388
click at [391, 250] on span "Options" at bounding box center [399, 248] width 46 height 17
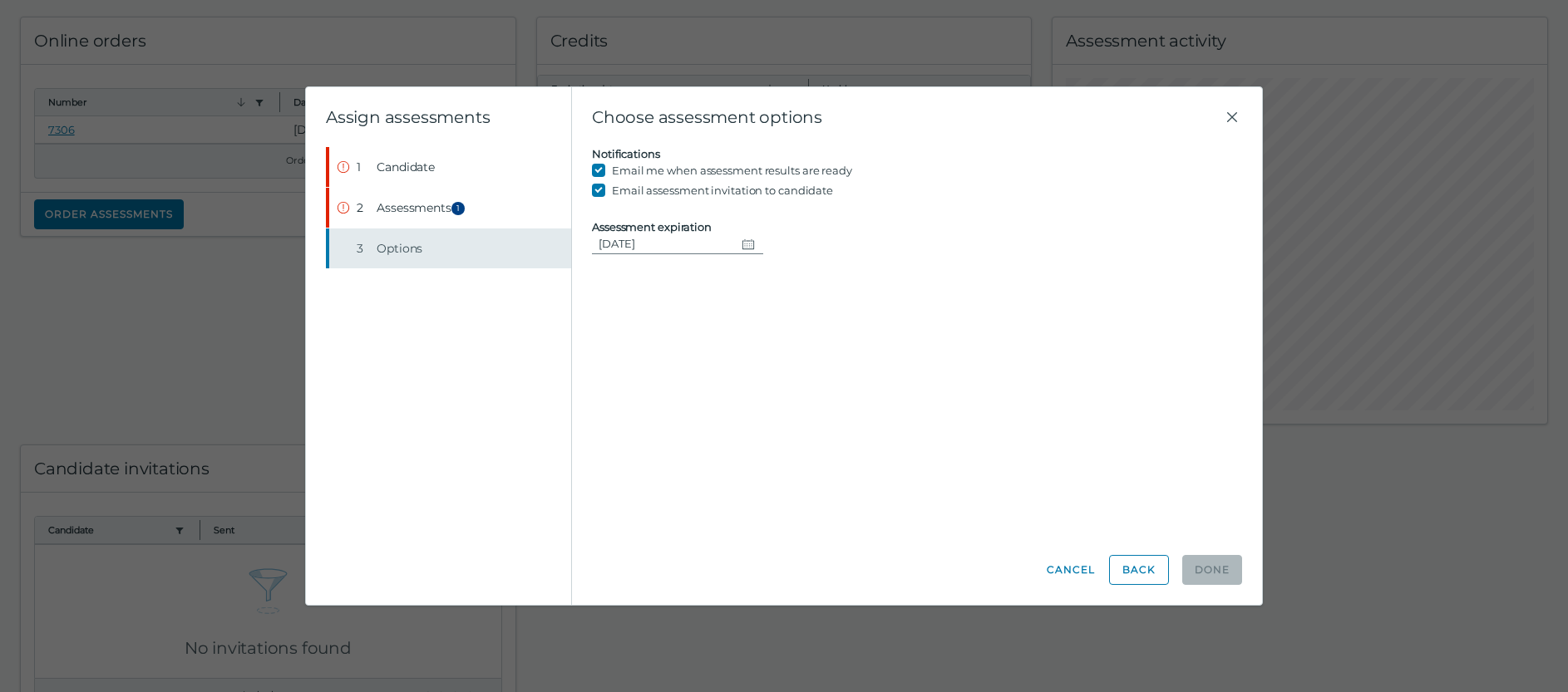
click at [371, 248] on button "Step 3 Options" at bounding box center [450, 248] width 242 height 40
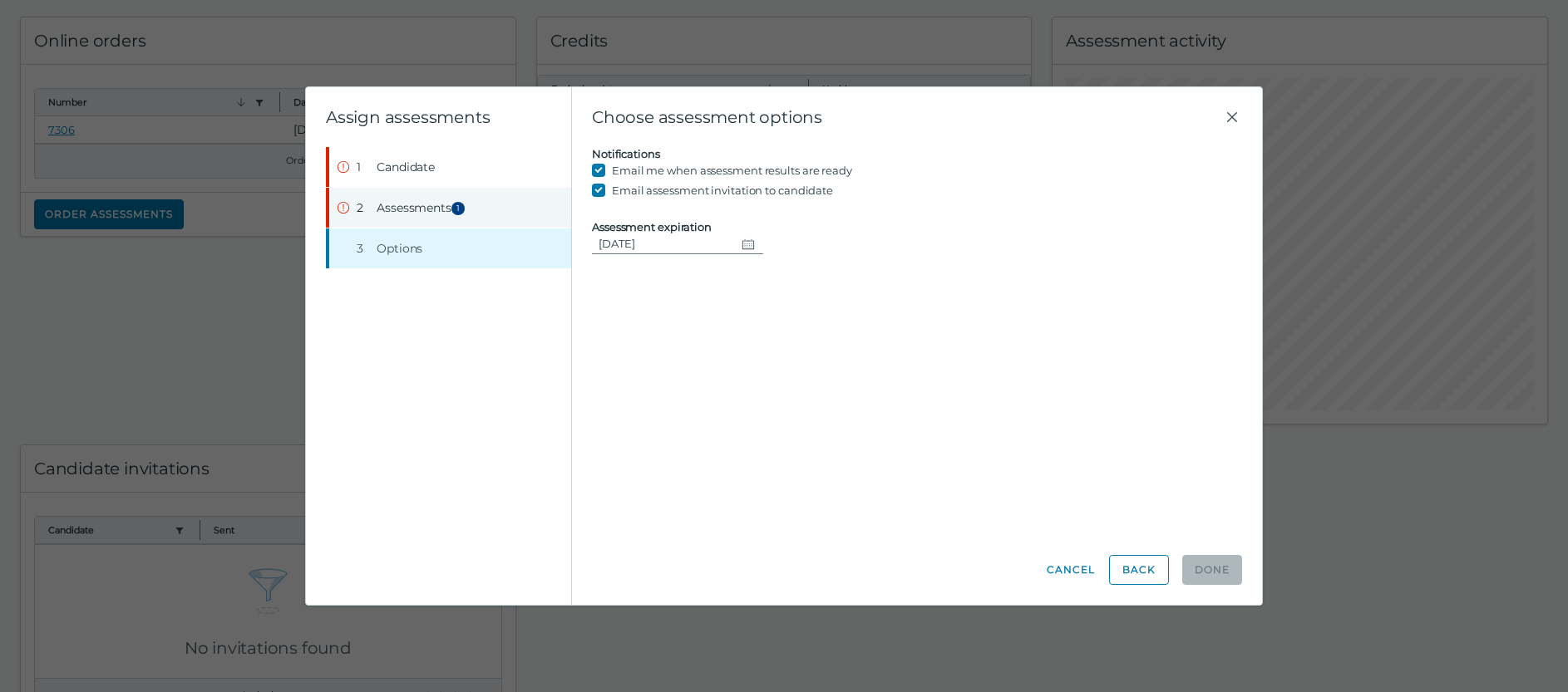
click at [399, 207] on span "Assessments 1" at bounding box center [423, 208] width 93 height 17
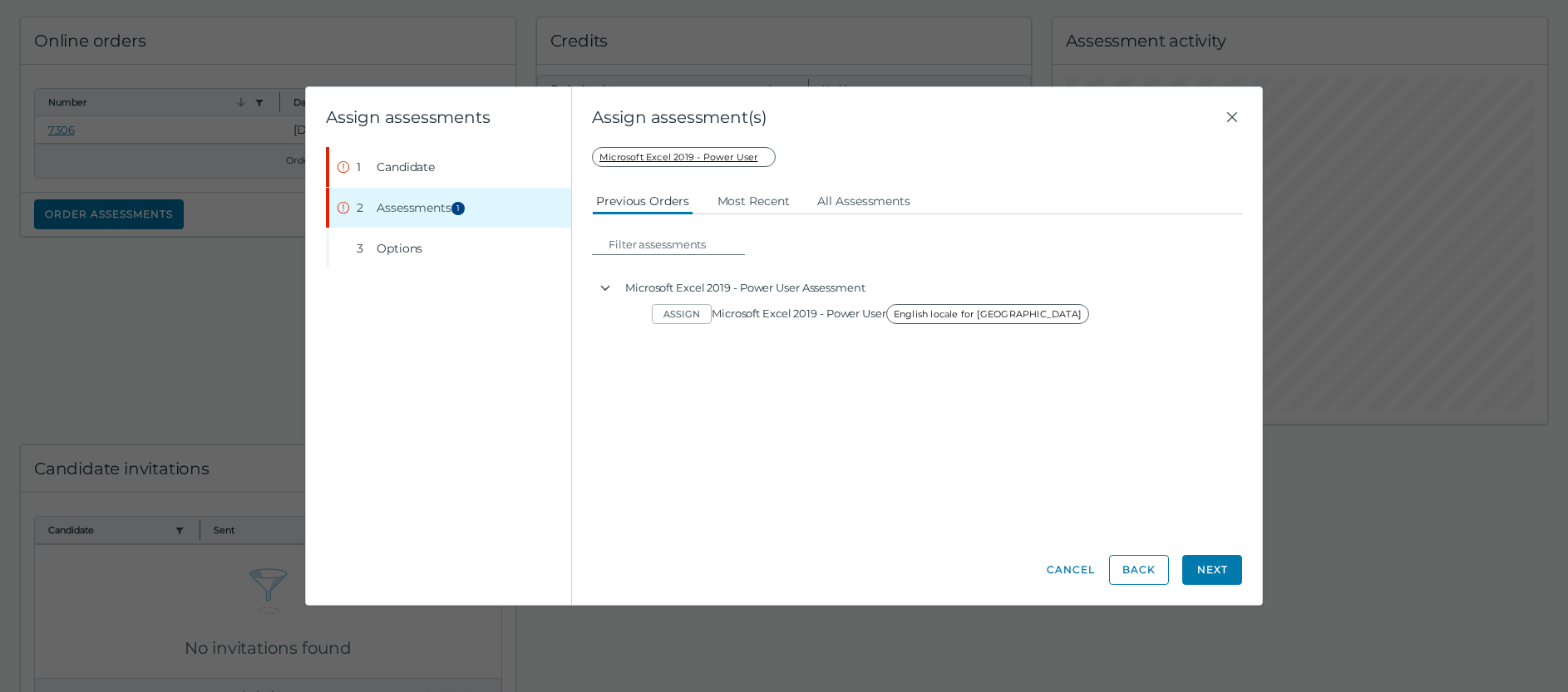
click at [698, 379] on div "Candidate assessment Self assessment First Name Christopher Last Name Steuck Em…" at bounding box center [916, 341] width 650 height 388
click at [1212, 572] on button "Next" at bounding box center [1211, 569] width 60 height 30
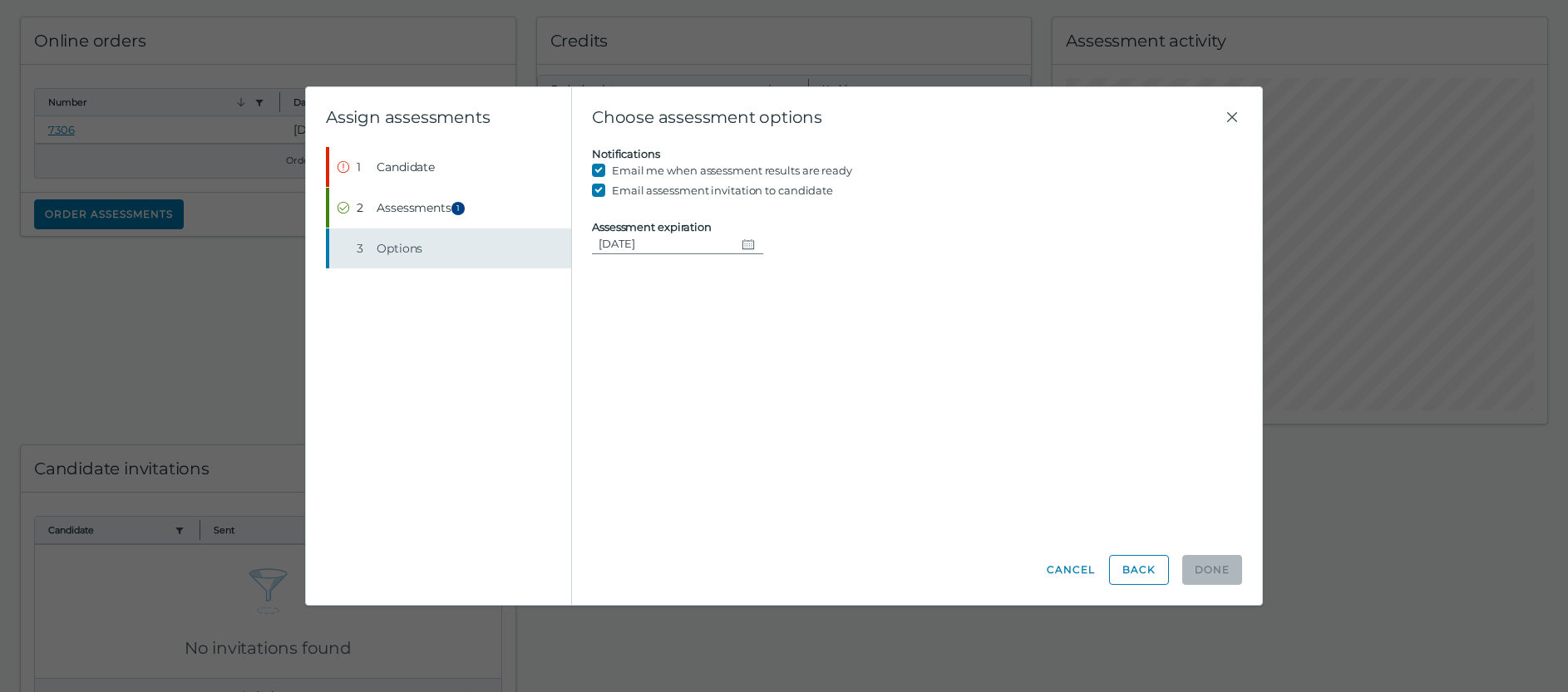
click at [374, 247] on button "Step 3 Options" at bounding box center [450, 248] width 242 height 40
click at [359, 247] on div "3" at bounding box center [363, 248] width 14 height 17
click at [370, 166] on button "Step 1 Candidate" at bounding box center [450, 166] width 242 height 40
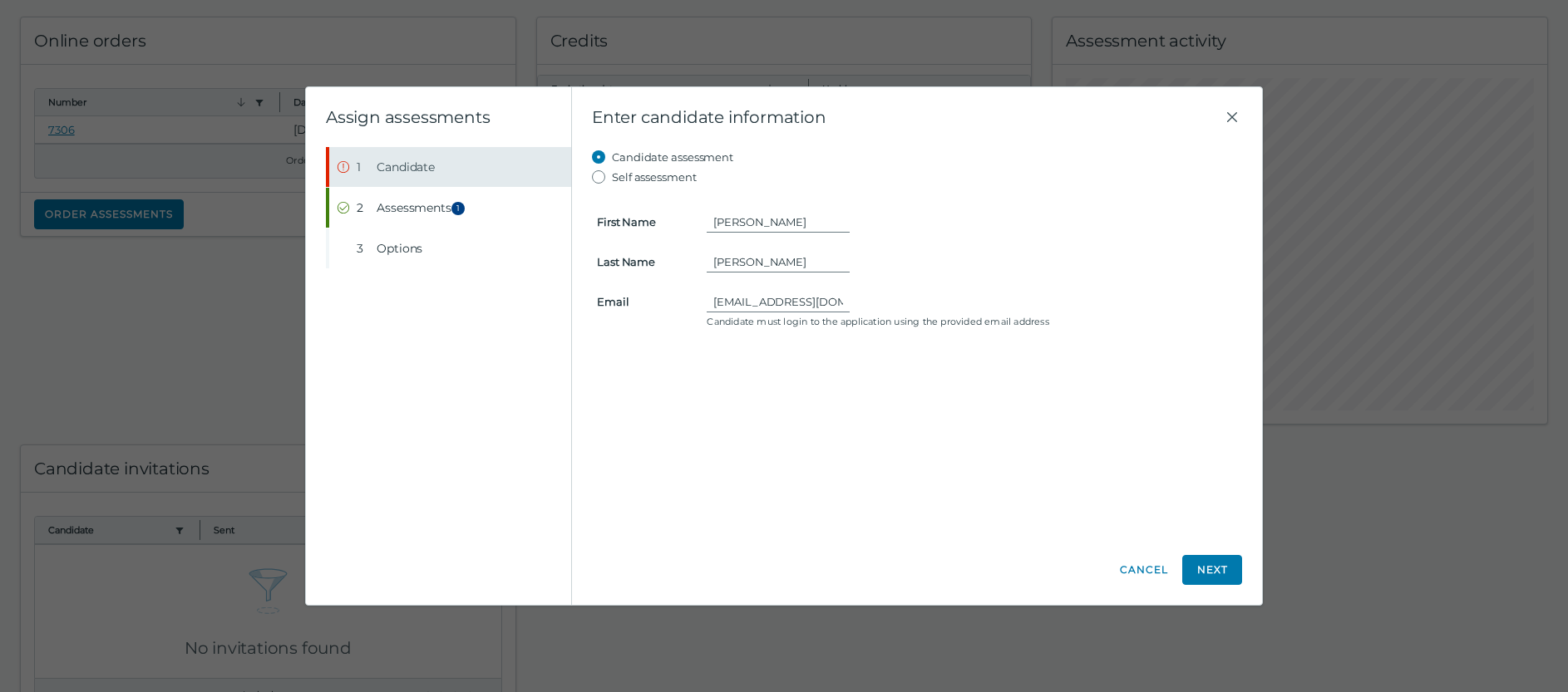
click at [414, 165] on span "Candidate" at bounding box center [405, 167] width 58 height 17
click at [598, 178] on input "Self assessment" at bounding box center [602, 177] width 20 height 20
radio input "true"
type input "null"
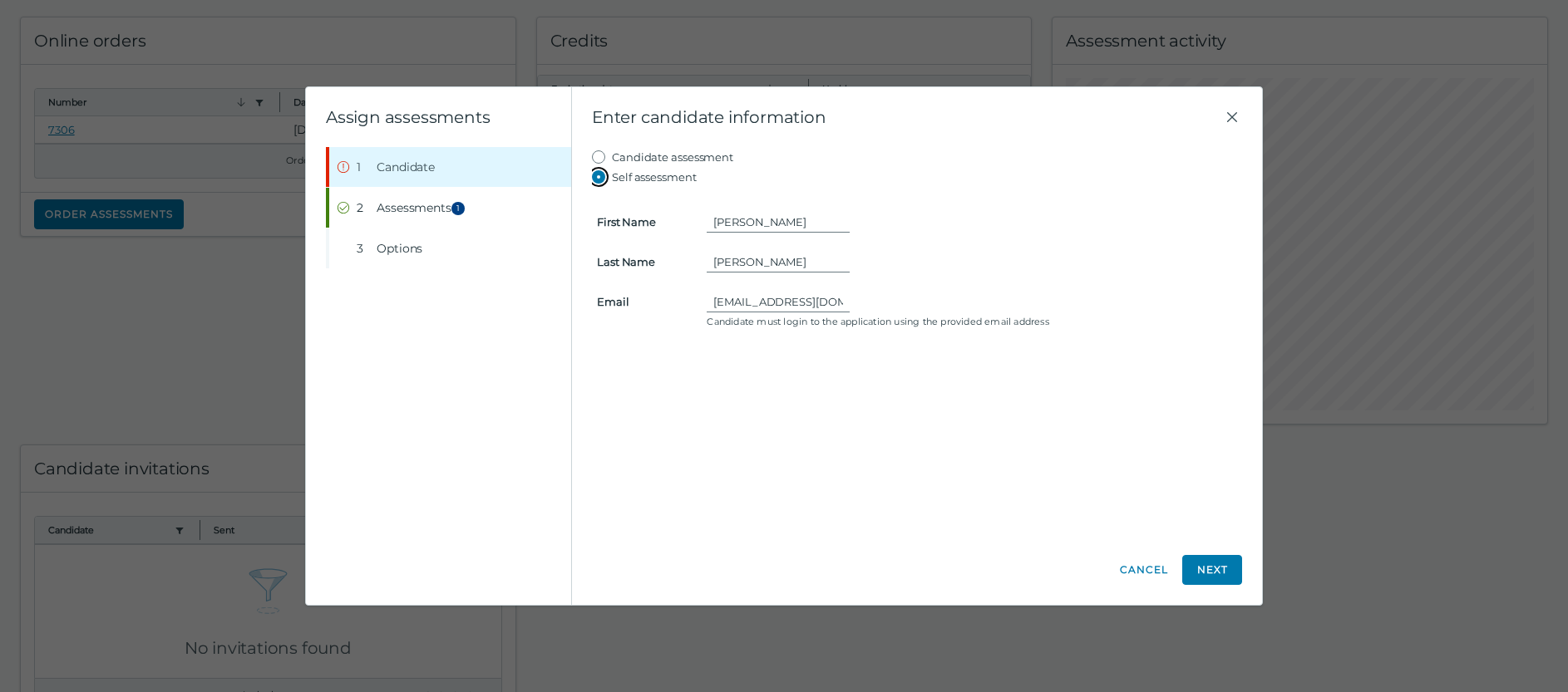
type input "[PERSON_NAME][EMAIL_ADDRESS][DOMAIN_NAME]"
click at [596, 156] on input "Candidate assessment" at bounding box center [602, 157] width 20 height 20
radio input "true"
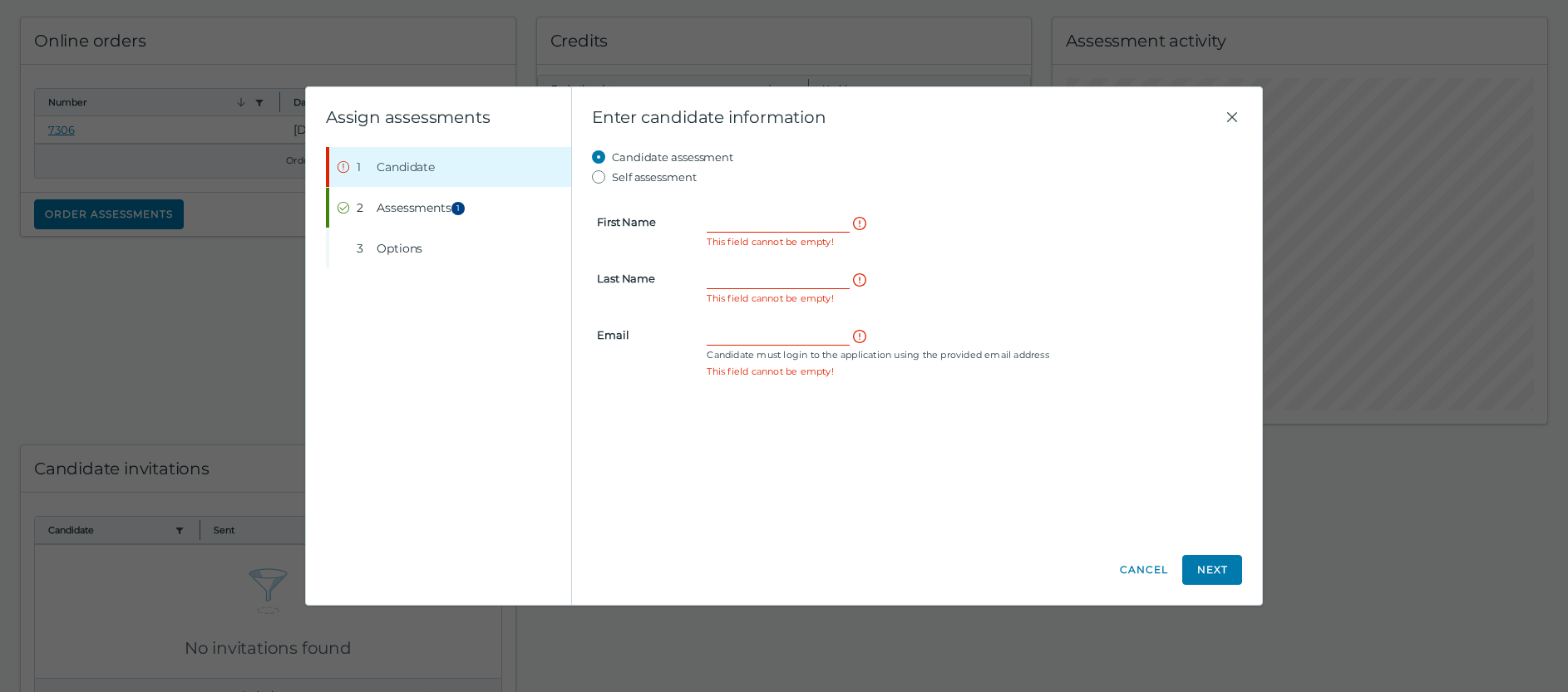
click at [720, 233] on div "This field cannot be empty!" at bounding box center [971, 230] width 550 height 36
drag, startPoint x: 692, startPoint y: 223, endPoint x: 702, endPoint y: 231, distance: 12.8
click at [701, 231] on div "This field cannot be empty!" at bounding box center [971, 230] width 550 height 36
paste input "Christopher"
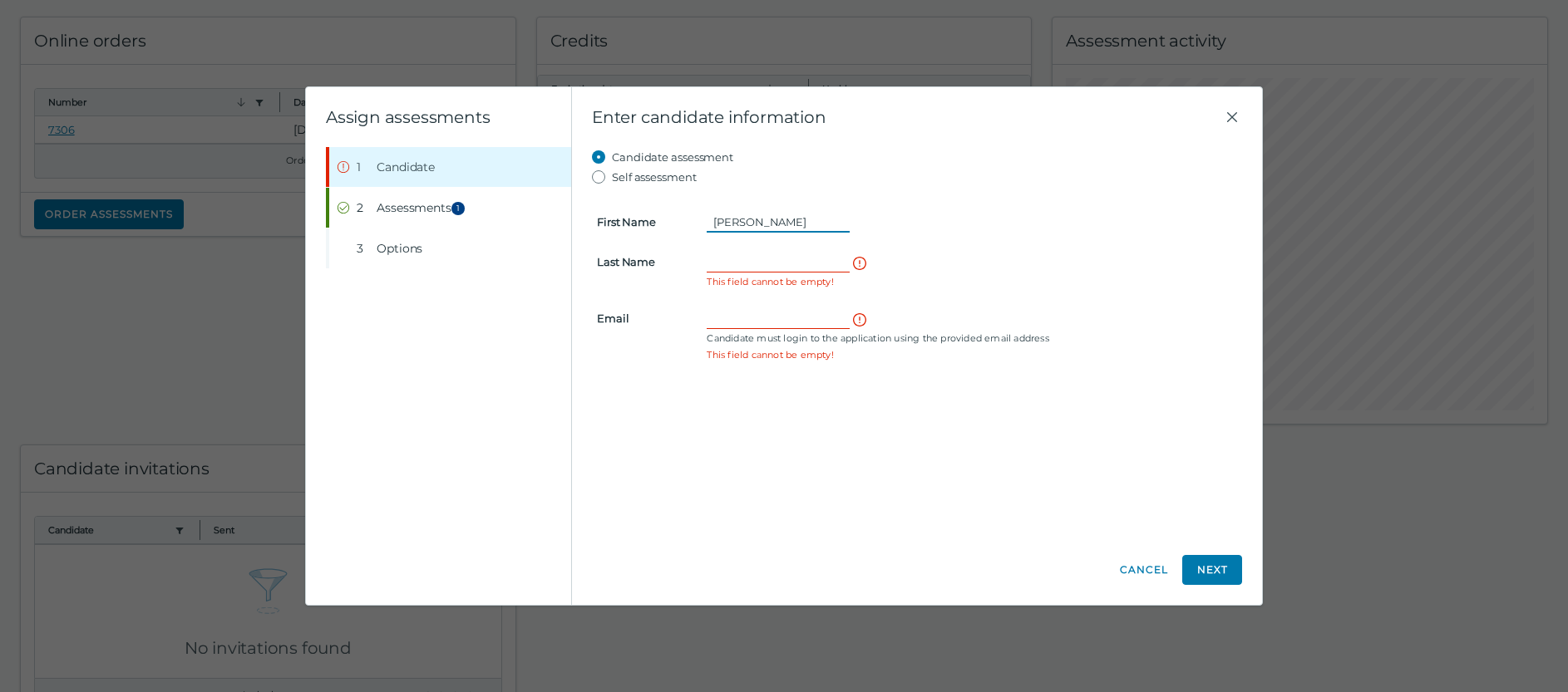
type input "Christopher"
paste input "Steuck"
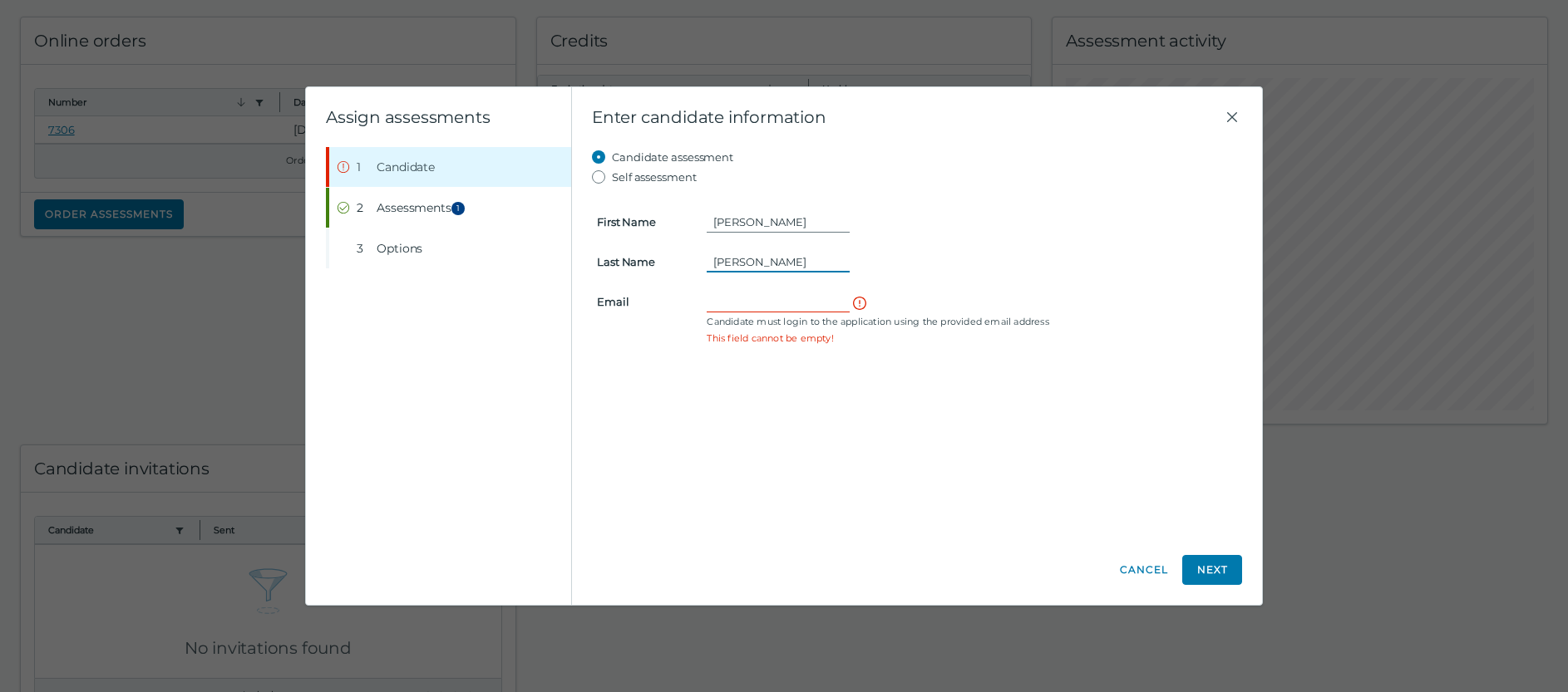
type input "Steuck"
paste input "CSTEUCK09@GMAIL.COM"
click at [791, 319] on clr-control-helper "Candidate must login to the application using the provided email address" at bounding box center [971, 322] width 530 height 14
click at [809, 307] on input "CSTEUCK09@GMAIL.COM" at bounding box center [778, 302] width 143 height 20
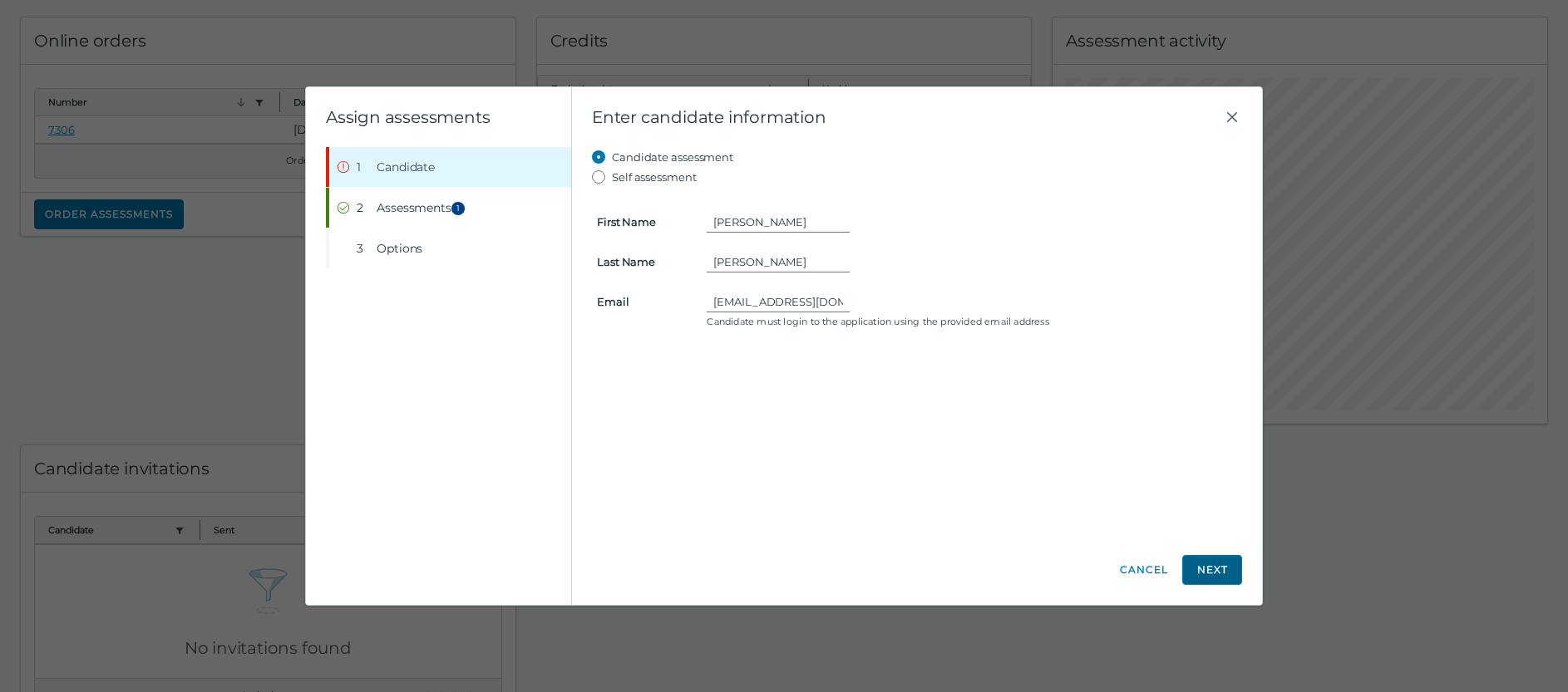
click at [1220, 566] on button "Next" at bounding box center [1211, 569] width 60 height 30
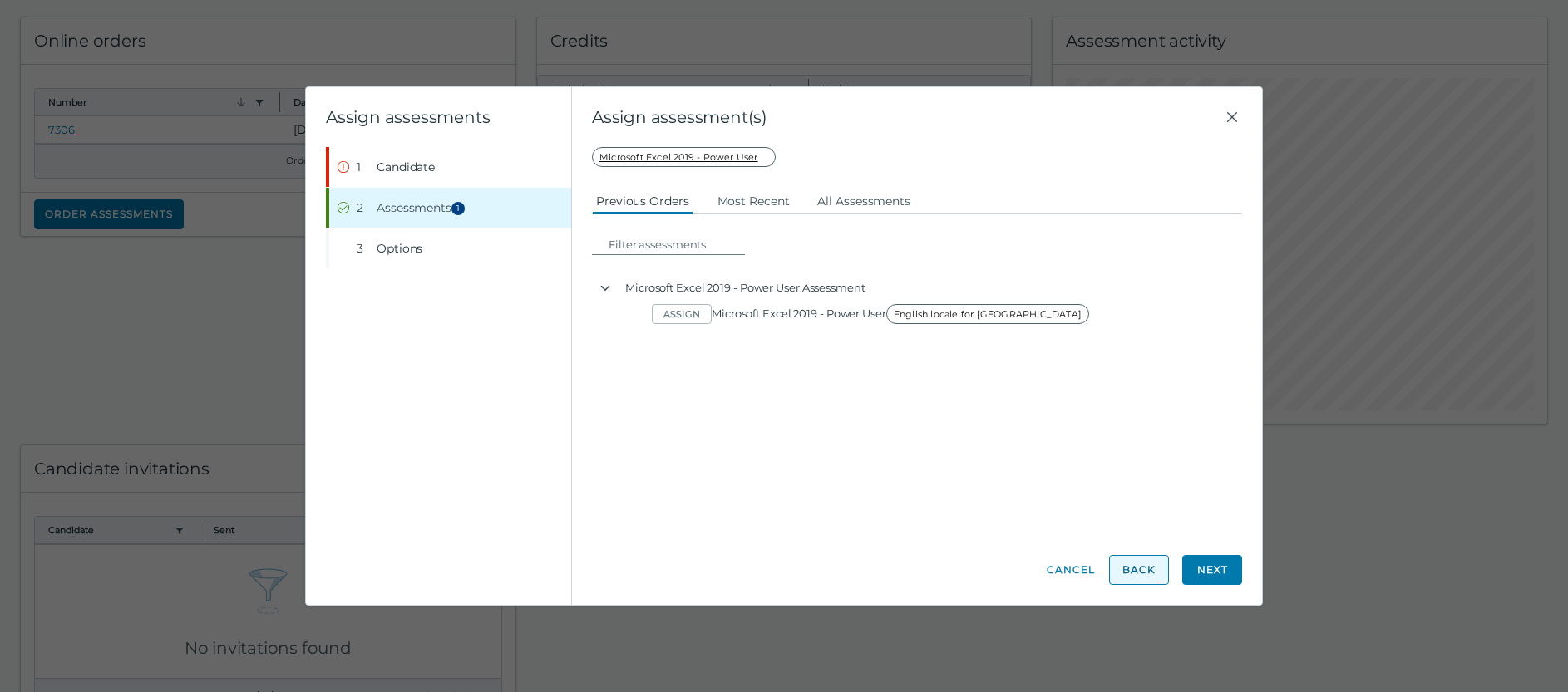
click at [1143, 572] on button "Back" at bounding box center [1139, 569] width 60 height 30
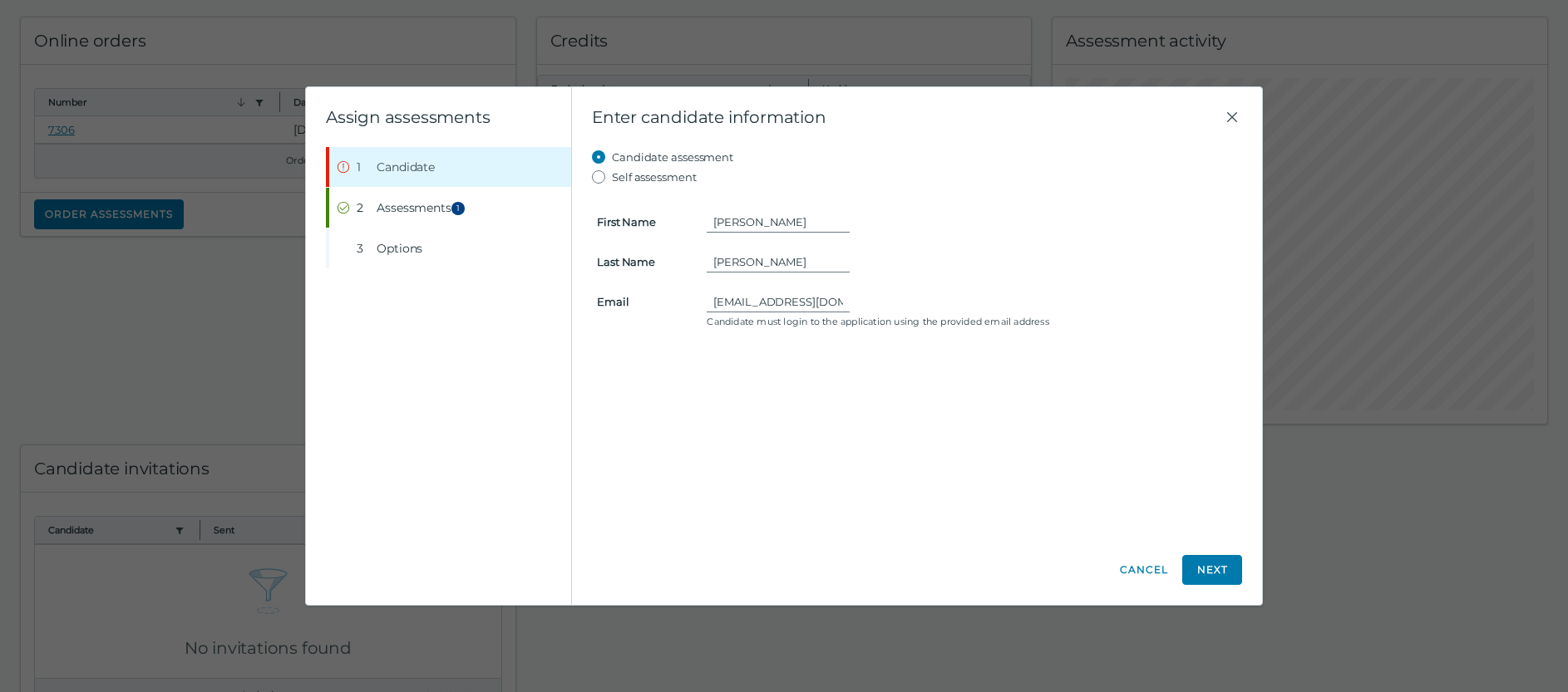
click at [708, 319] on clr-control-helper "Candidate must login to the application using the provided email address" at bounding box center [971, 322] width 530 height 14
click at [1196, 576] on button "Next" at bounding box center [1211, 569] width 60 height 30
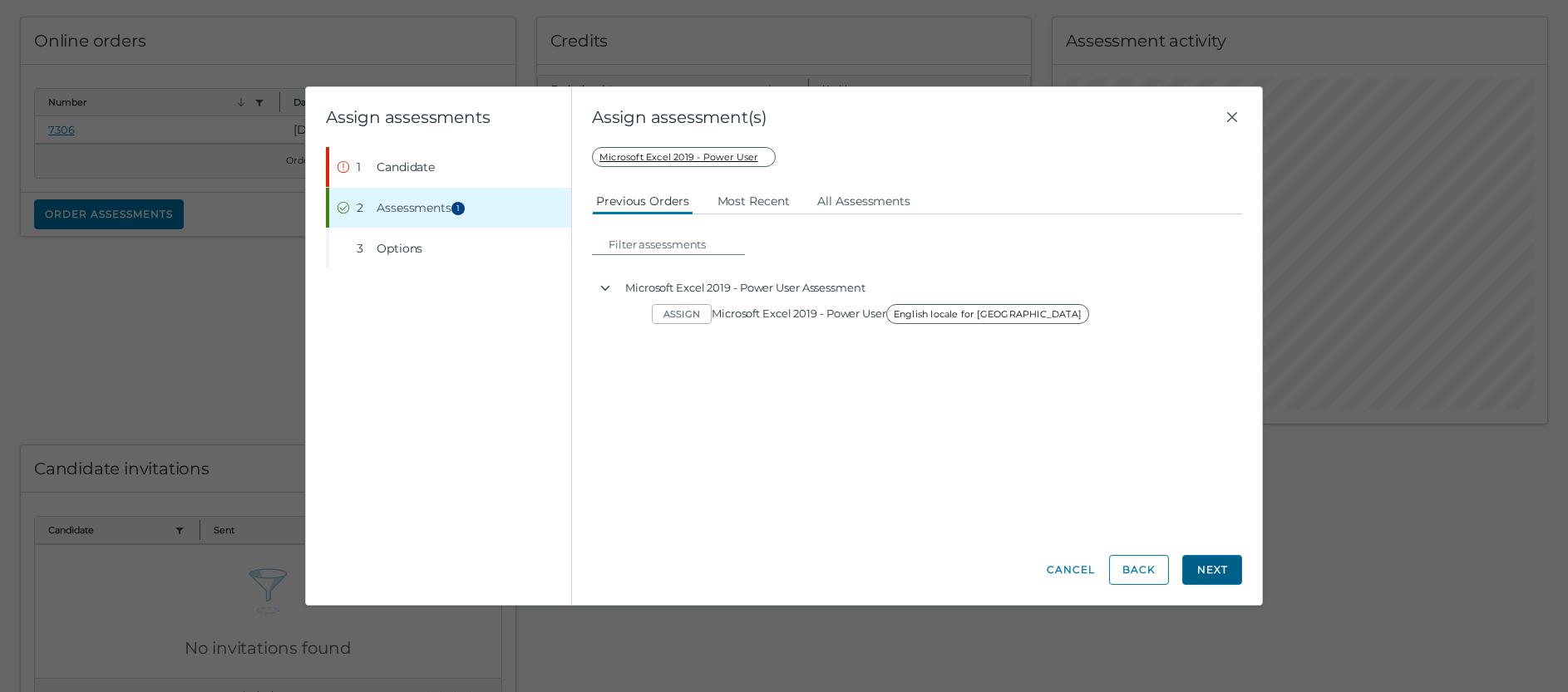
click at [1196, 576] on button "Next" at bounding box center [1211, 569] width 60 height 30
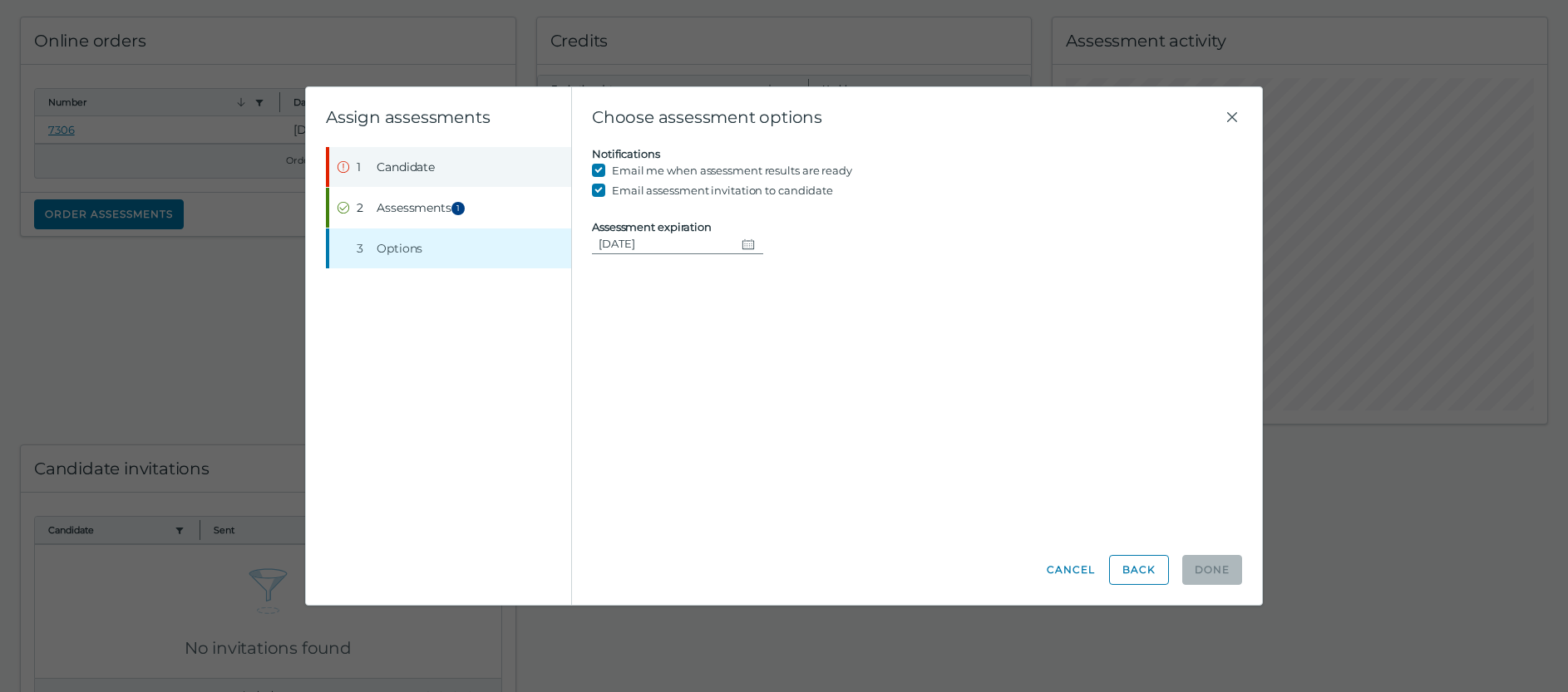
click at [374, 168] on button "Step 1 Candidate" at bounding box center [450, 166] width 242 height 40
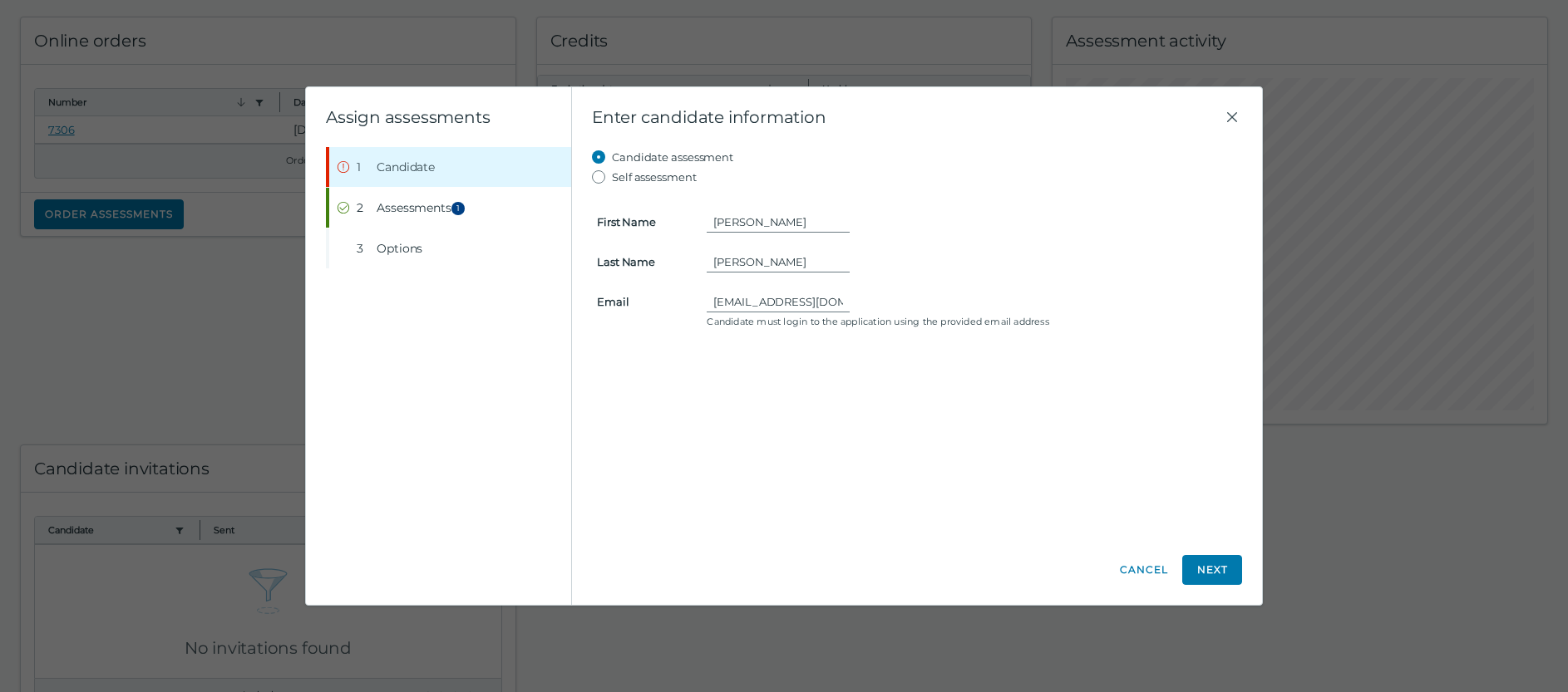
click at [856, 302] on div "CSTEUCK09@GMAIL.COM" at bounding box center [971, 302] width 530 height 20
drag, startPoint x: 889, startPoint y: 308, endPoint x: 850, endPoint y: 311, distance: 39.1
click at [879, 308] on div "CSTEUCK09@GMAIL.COM" at bounding box center [971, 302] width 530 height 20
click at [757, 309] on input "CSTEUCK09@GMAIL.COM" at bounding box center [778, 302] width 143 height 20
click at [845, 302] on div "CSTEUCK09@GMAIL.COM" at bounding box center [971, 302] width 530 height 20
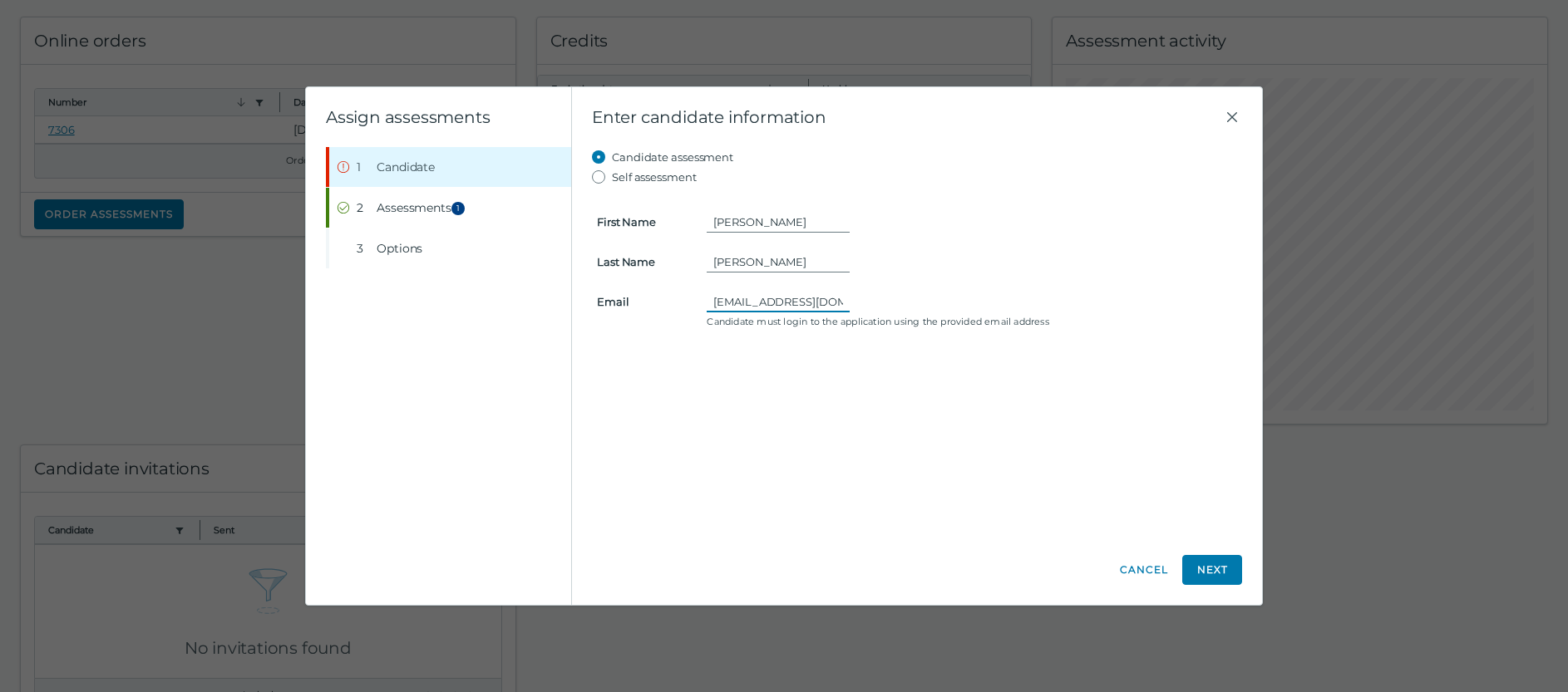
scroll to position [0, 16]
drag, startPoint x: 710, startPoint y: 302, endPoint x: 882, endPoint y: 300, distance: 172.0
click at [882, 300] on div "CSTEUCK09@GMAIL.COM" at bounding box center [971, 302] width 530 height 20
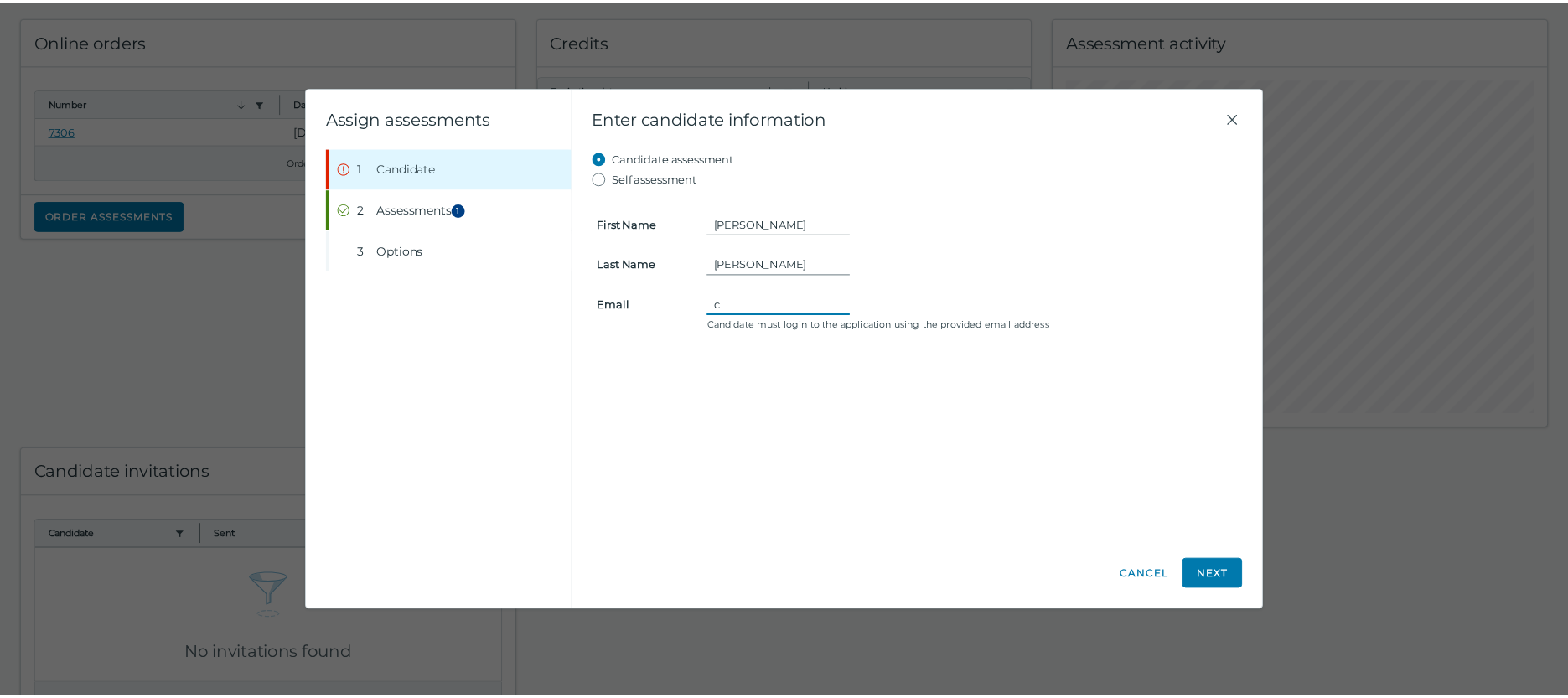
scroll to position [0, 0]
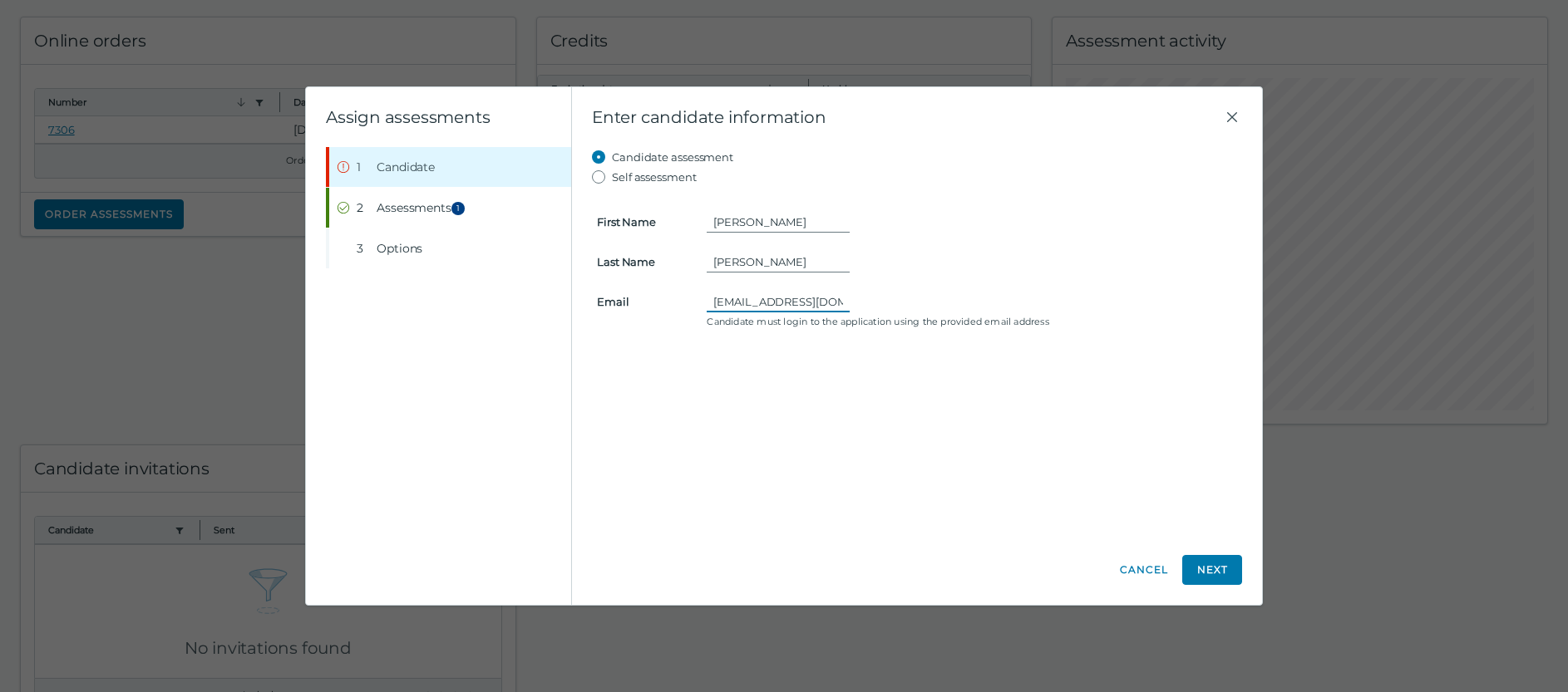
type input "csteuck09@gmail.com"
click at [879, 380] on div "Candidate assessment Self assessment First Name Christopher Last Name Steuck Em…" at bounding box center [916, 341] width 650 height 388
click at [1206, 570] on button "Next" at bounding box center [1211, 569] width 60 height 30
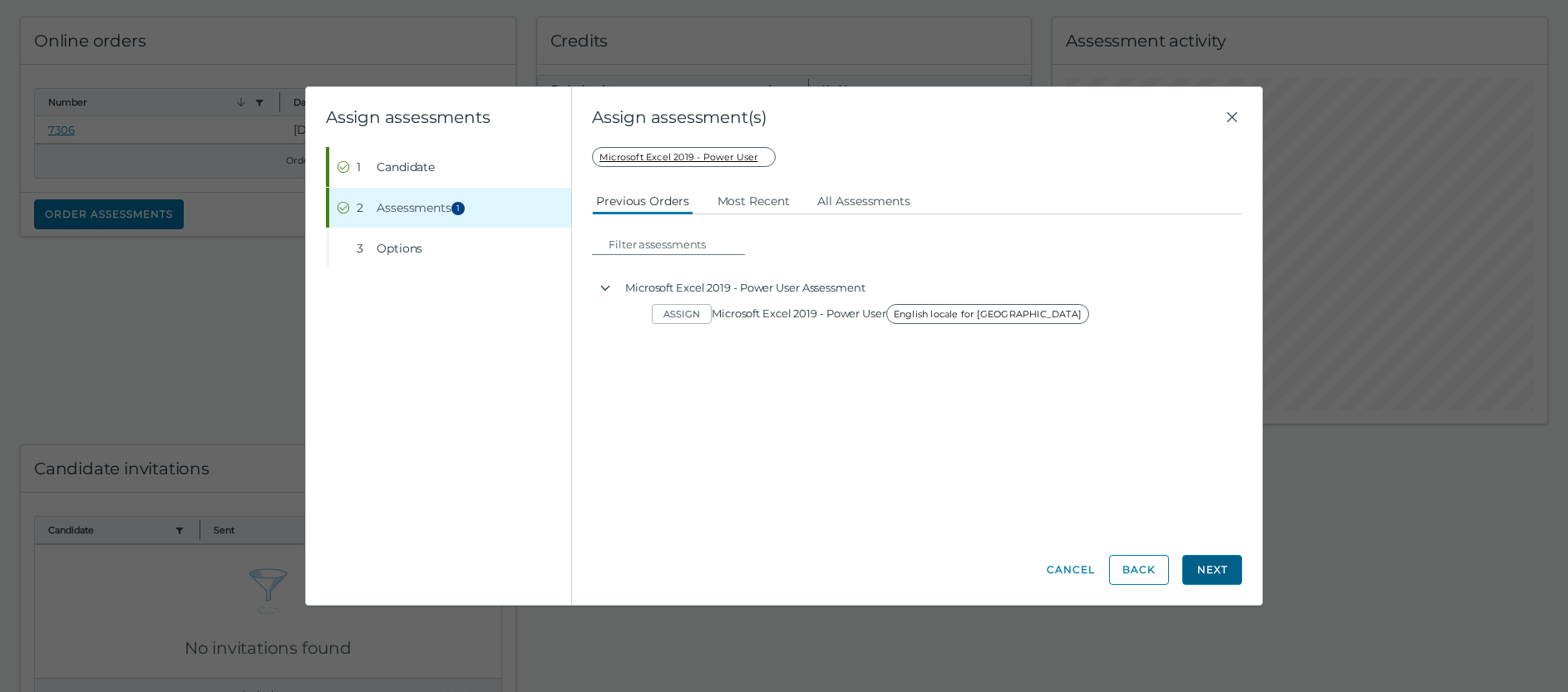
click at [1206, 570] on button "Next" at bounding box center [1211, 569] width 60 height 30
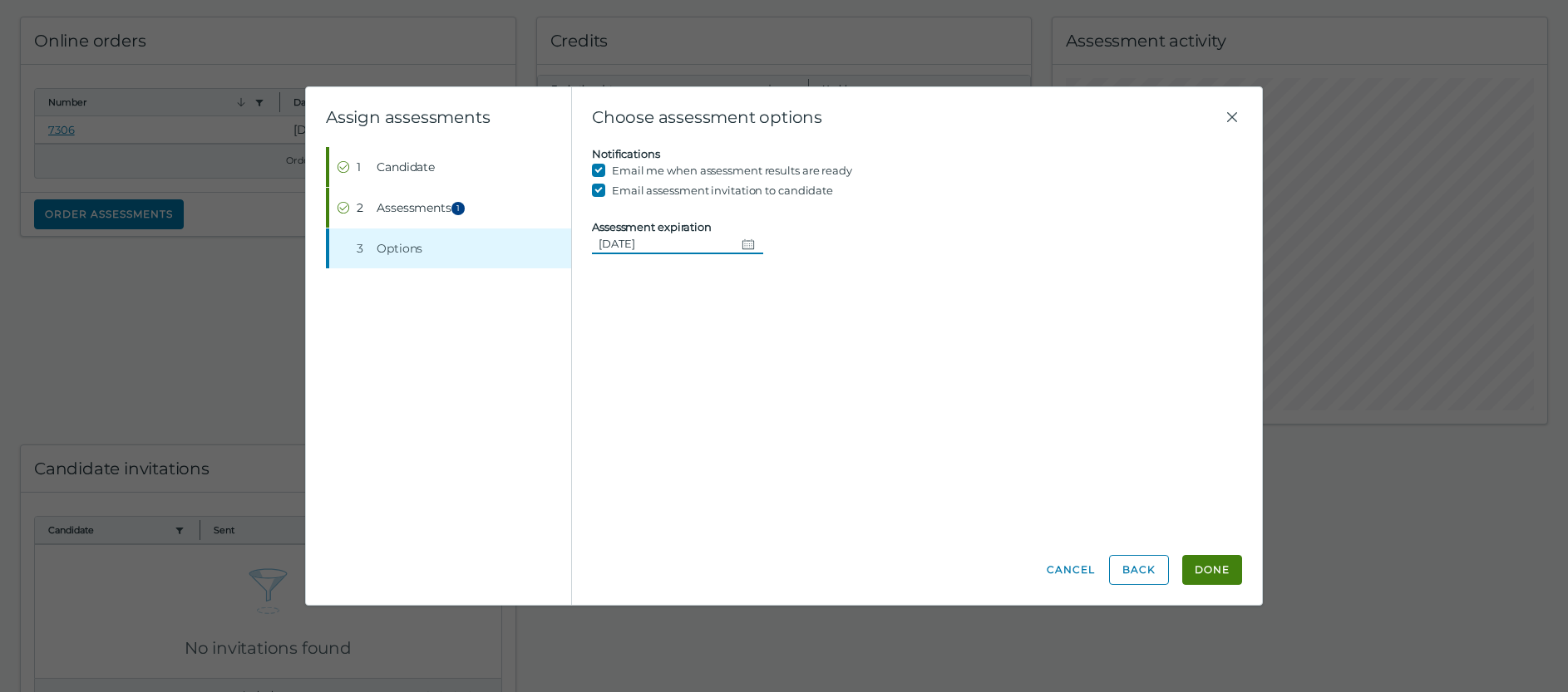
click at [743, 243] on icon "Change date, 08/29/2025" at bounding box center [748, 244] width 14 height 14
click at [801, 415] on button "16" at bounding box center [800, 412] width 30 height 30
type input "08/16/2025"
click at [1223, 570] on button "Done" at bounding box center [1211, 569] width 60 height 30
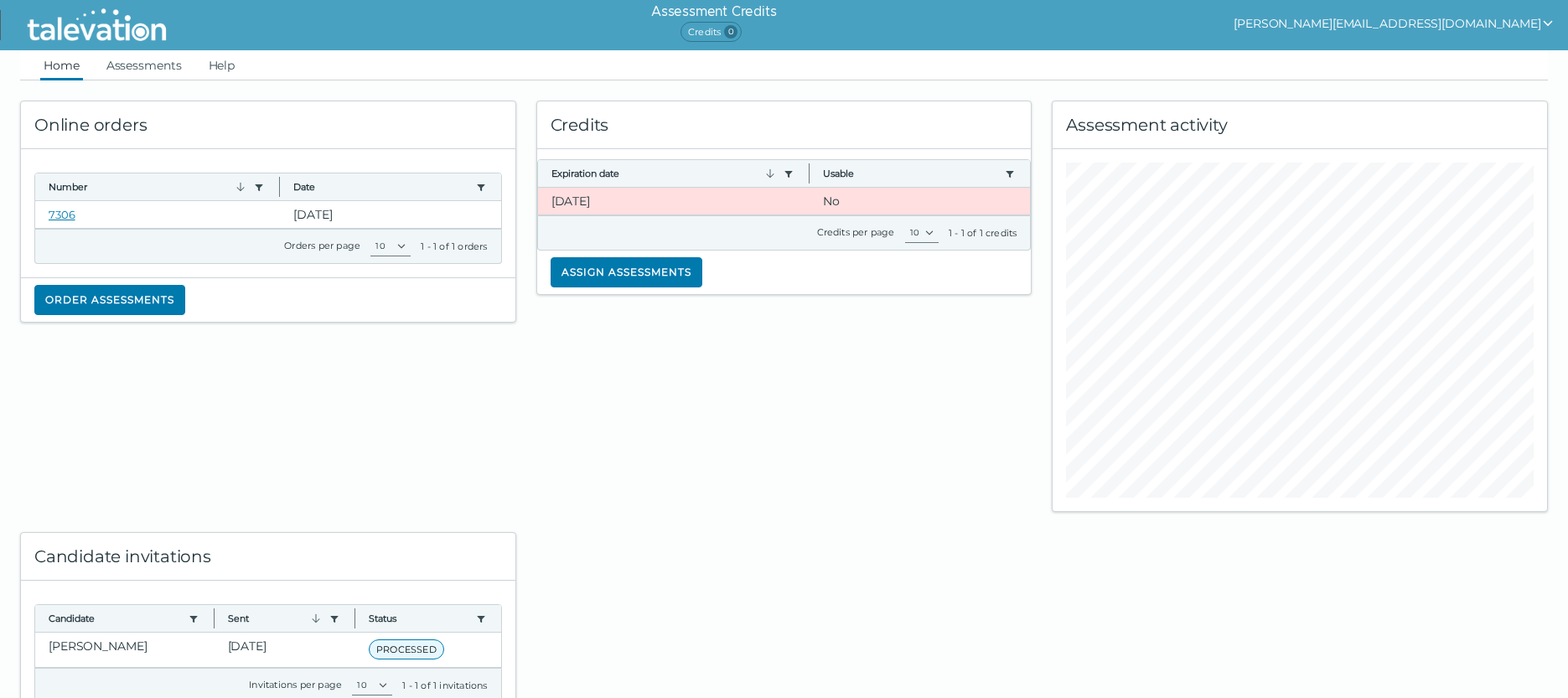
scroll to position [60, 0]
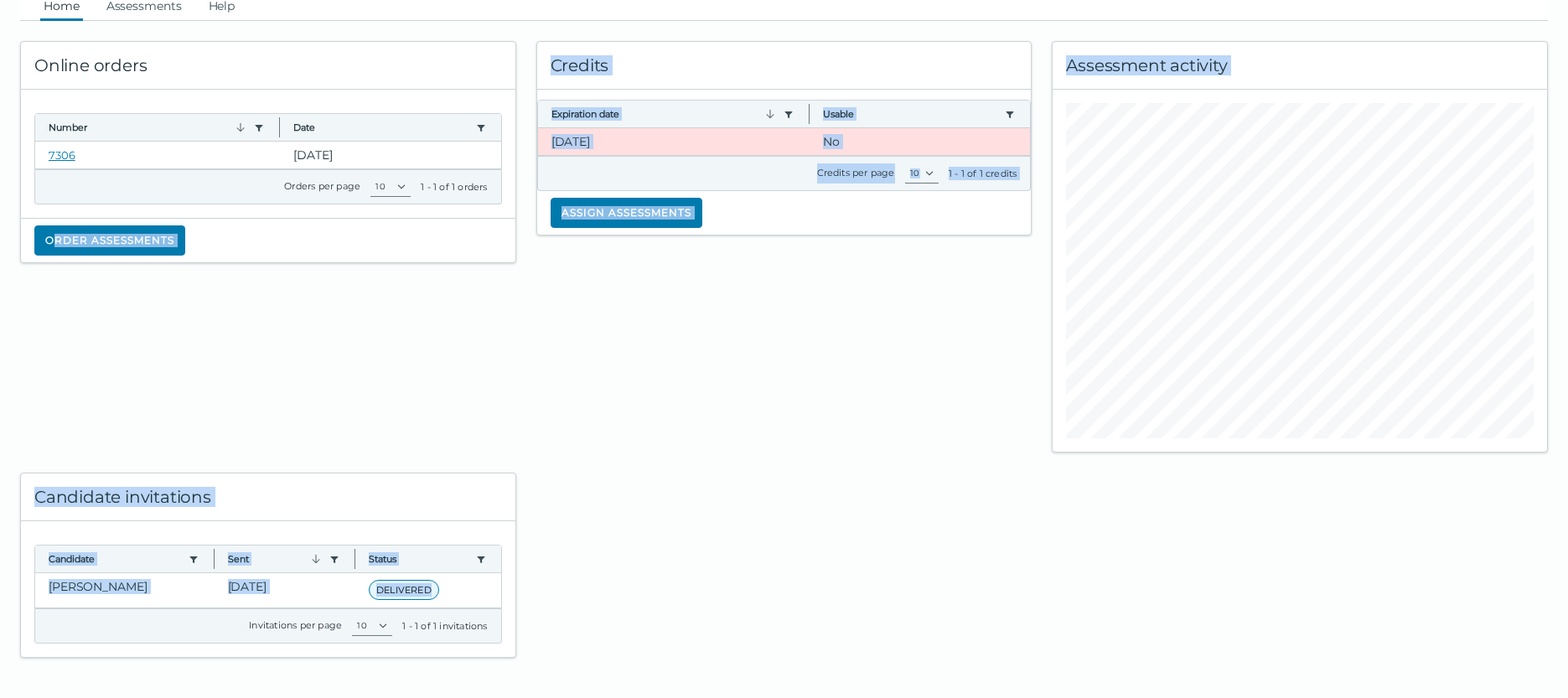
drag, startPoint x: 29, startPoint y: 448, endPoint x: 503, endPoint y: 605, distance: 499.3
click at [503, 605] on div "Online orders Number Use left or right key to resize the column Date Use left o…" at bounding box center [784, 339] width 1548 height 637
copy div "Order assessments Credits Expiration date Use left or right key to resize the c…"
click at [138, 242] on button "Order assessments" at bounding box center [109, 240] width 151 height 30
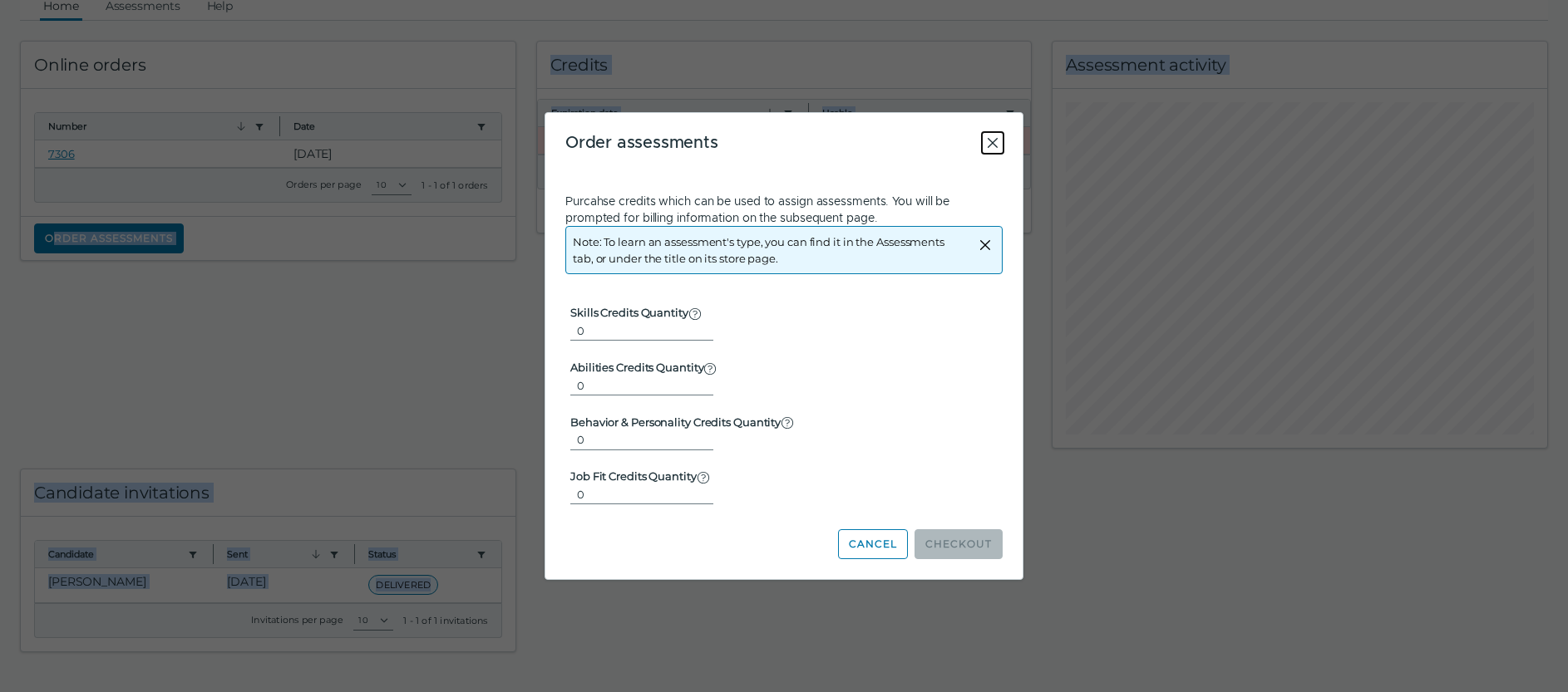
click at [992, 140] on icon "Close" at bounding box center [992, 143] width 20 height 20
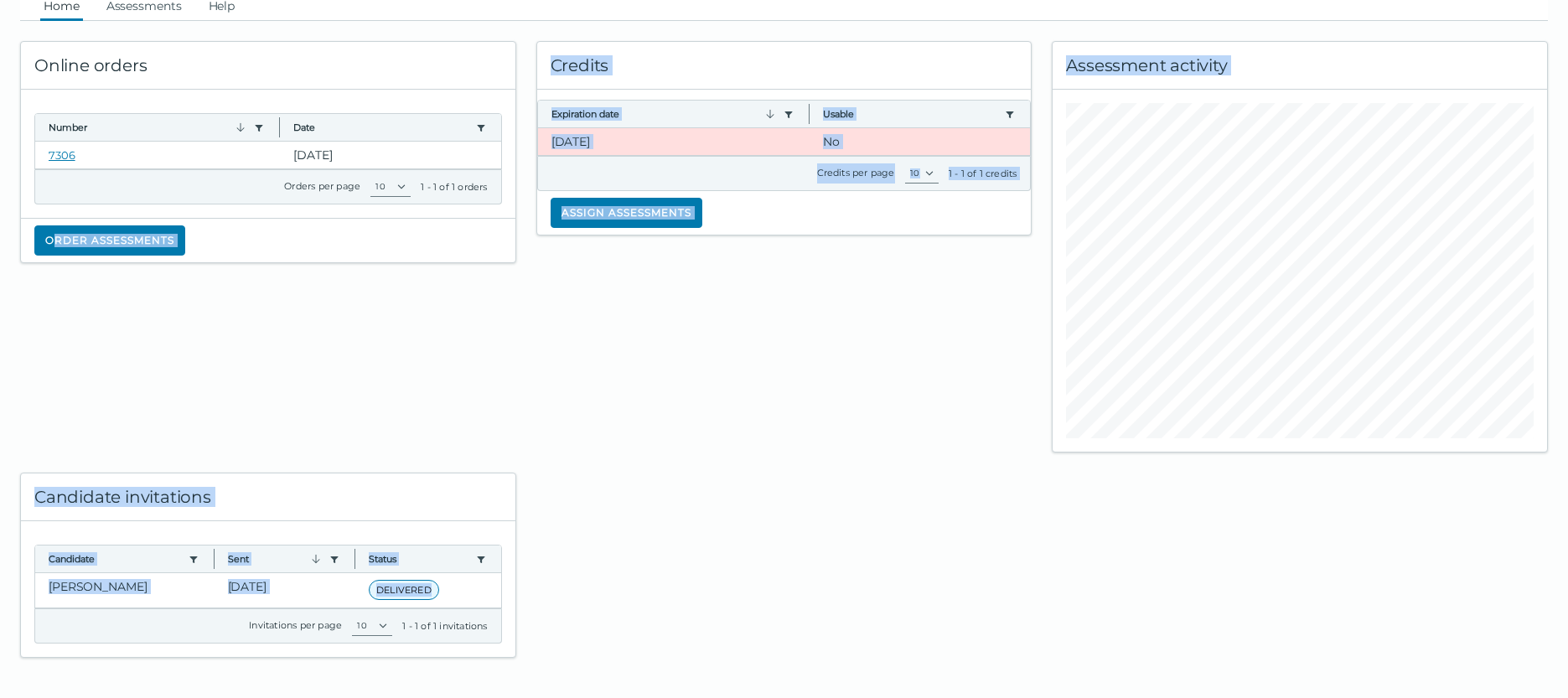
scroll to position [0, 0]
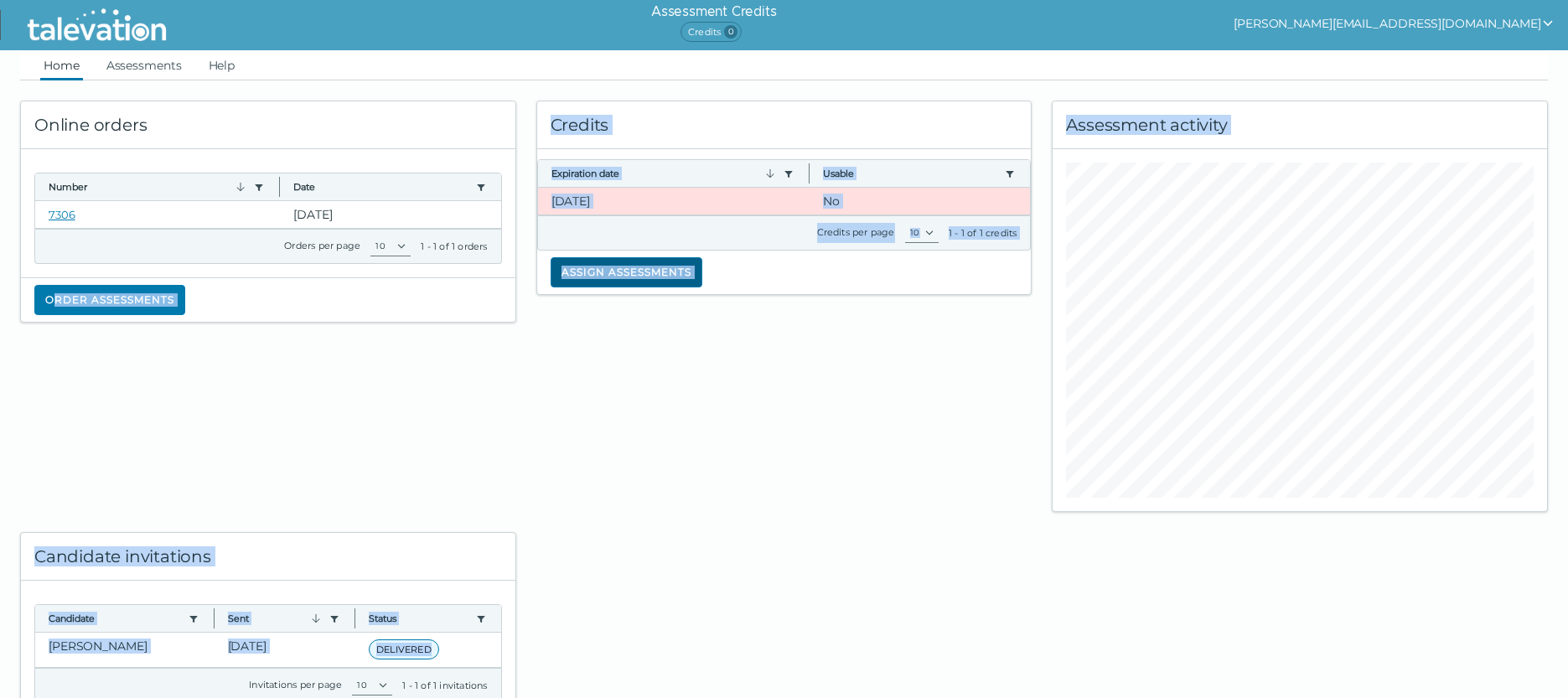
click at [610, 270] on button "Assign assessments" at bounding box center [626, 272] width 152 height 30
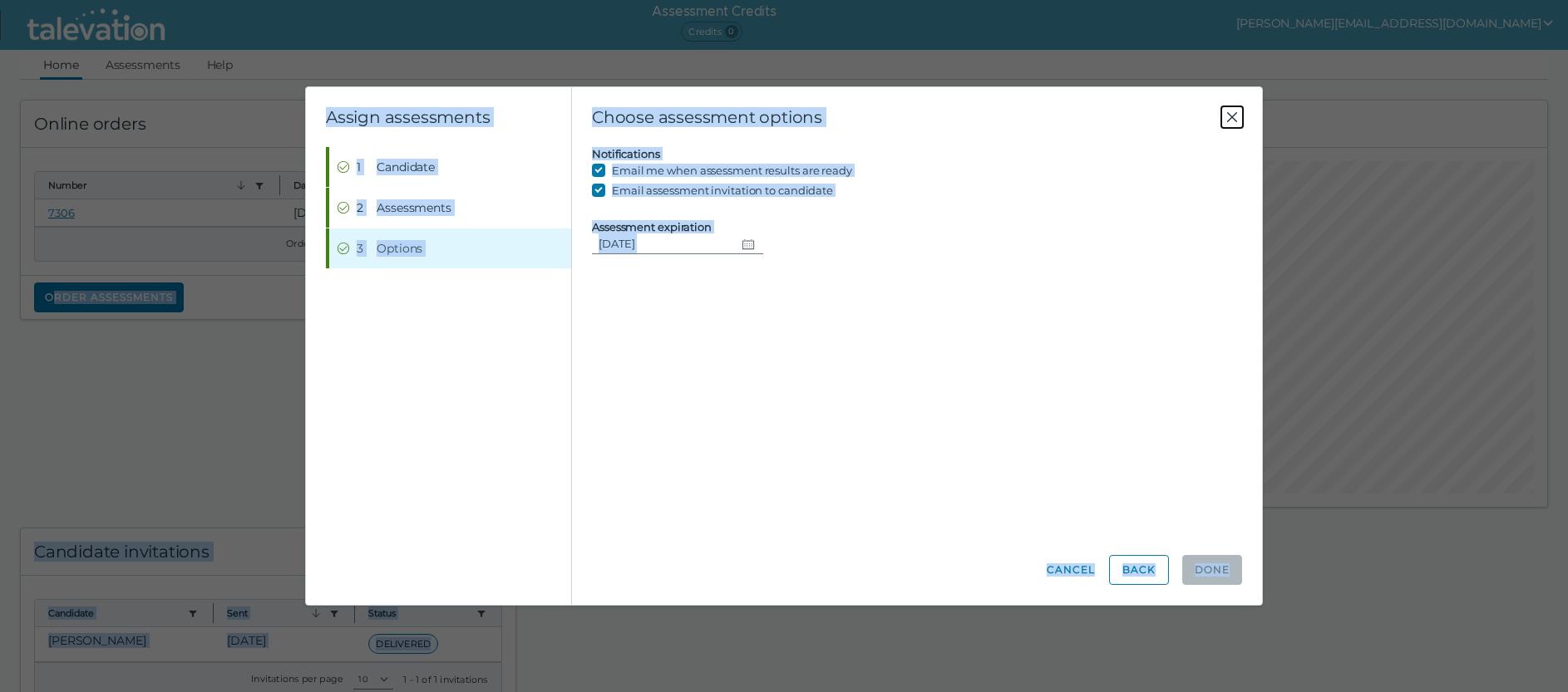
click at [1231, 122] on icon "Close" at bounding box center [1232, 117] width 20 height 20
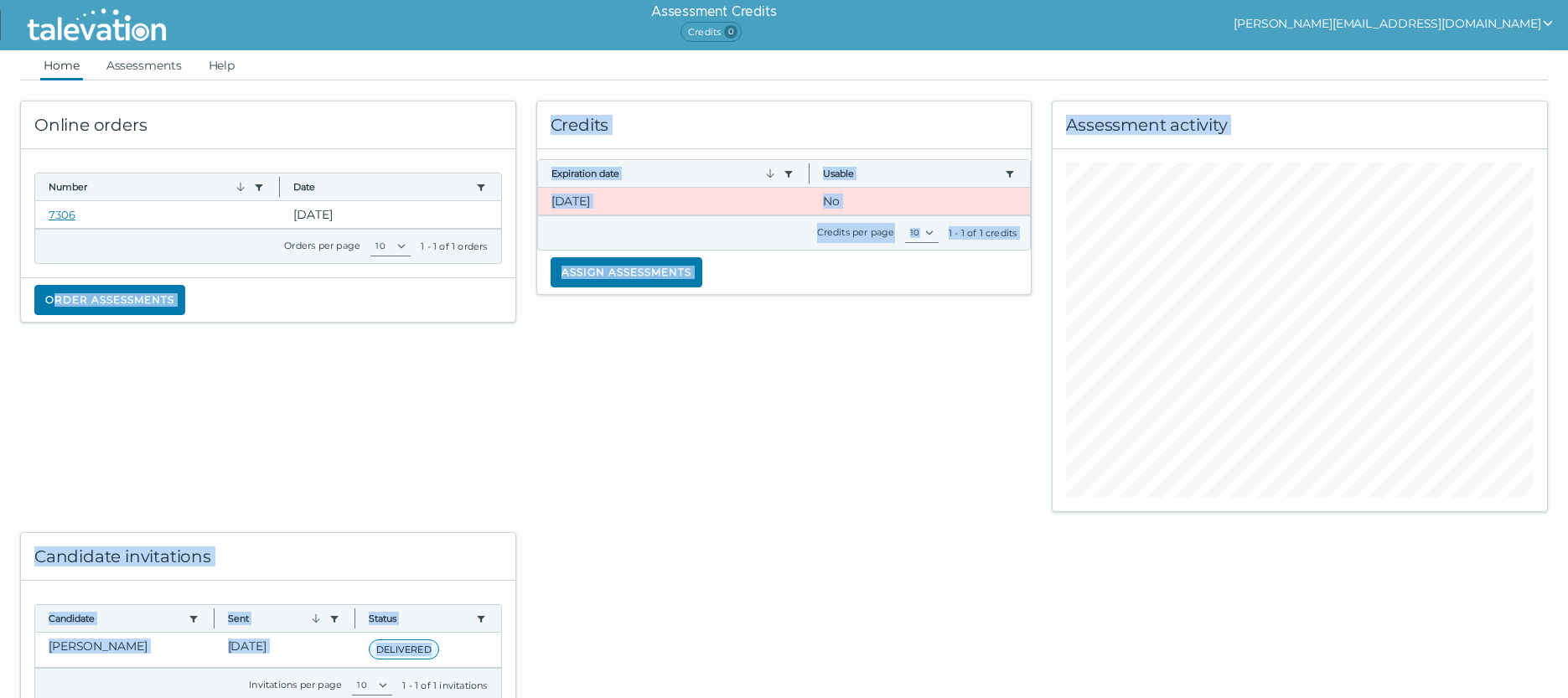
scroll to position [60, 0]
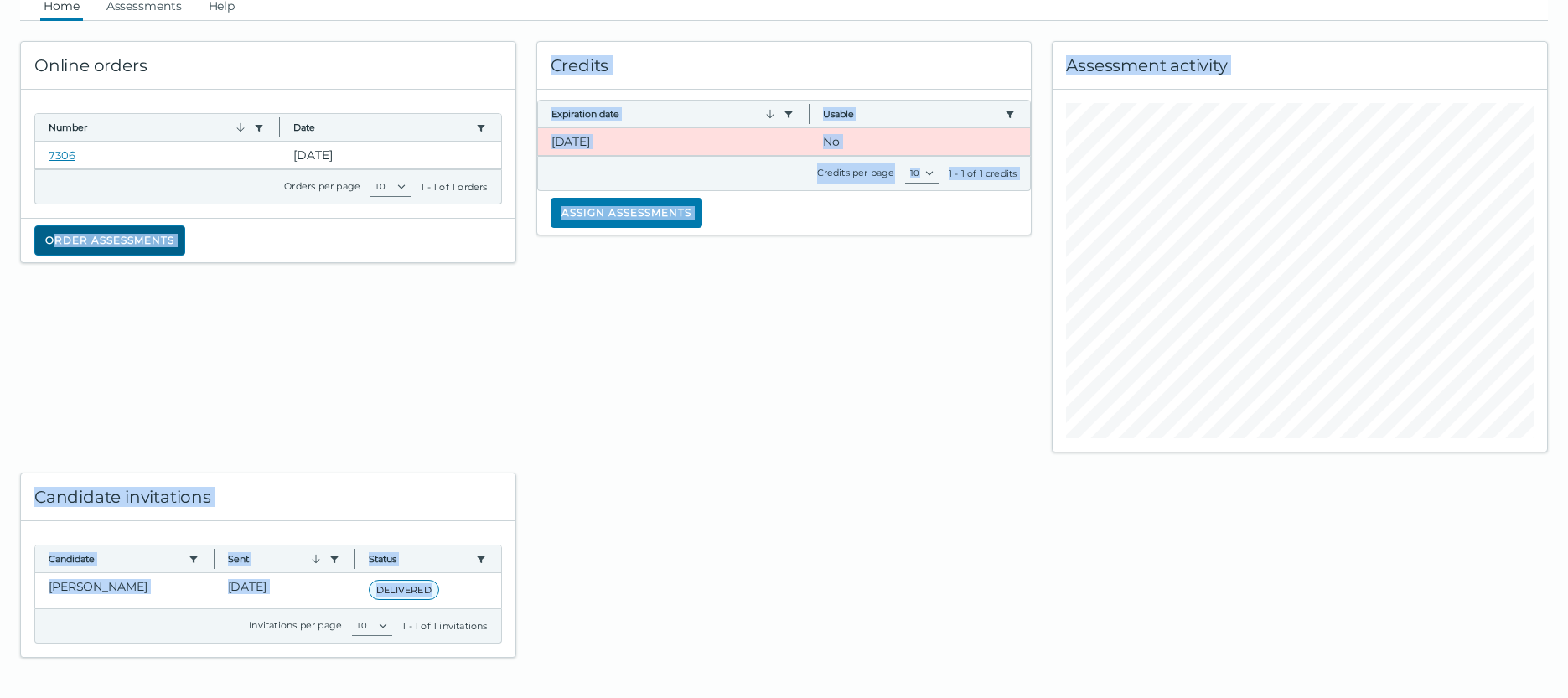
click at [141, 243] on button "Order assessments" at bounding box center [109, 240] width 151 height 30
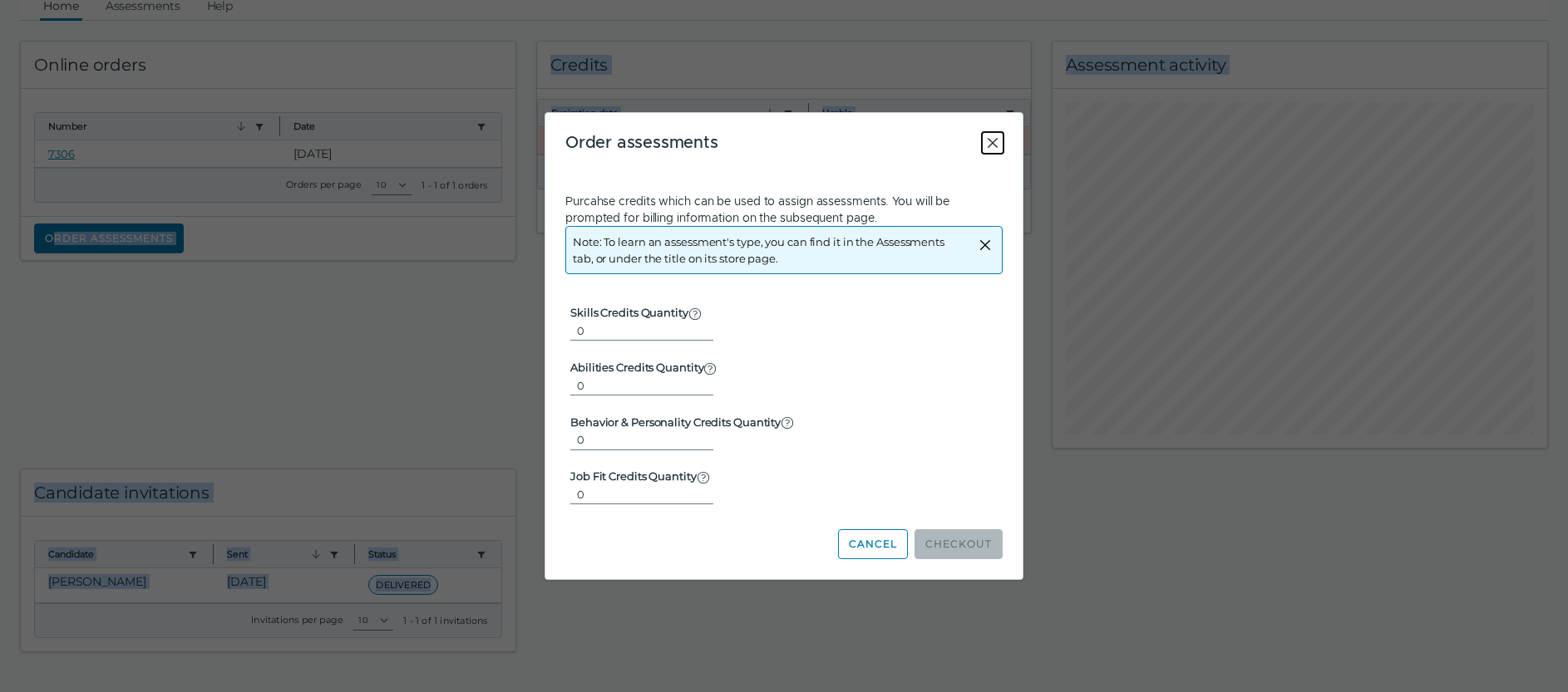
click at [992, 140] on icon "Close" at bounding box center [992, 143] width 20 height 20
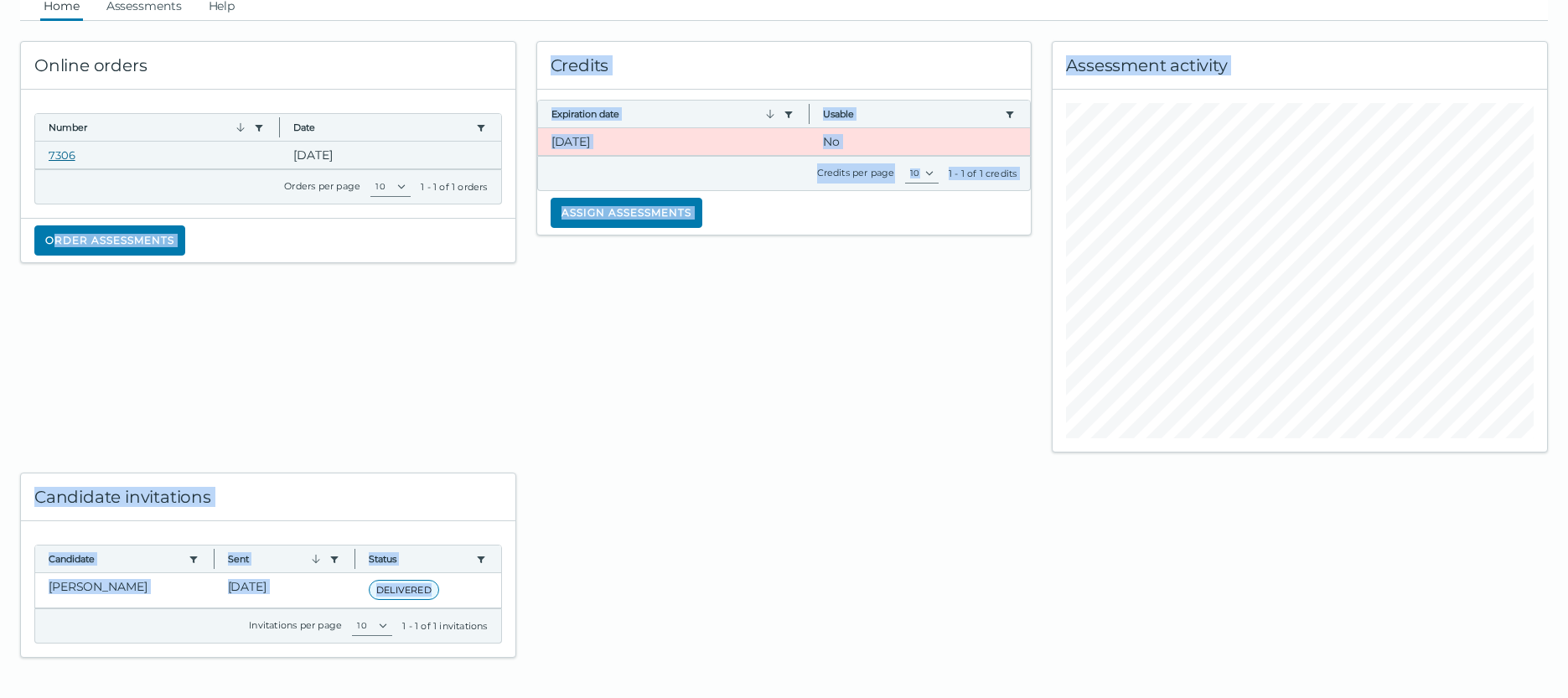
click at [61, 153] on link "7306" at bounding box center [61, 155] width 26 height 14
